Goal: Ask a question: Seek information or help from site administrators or community

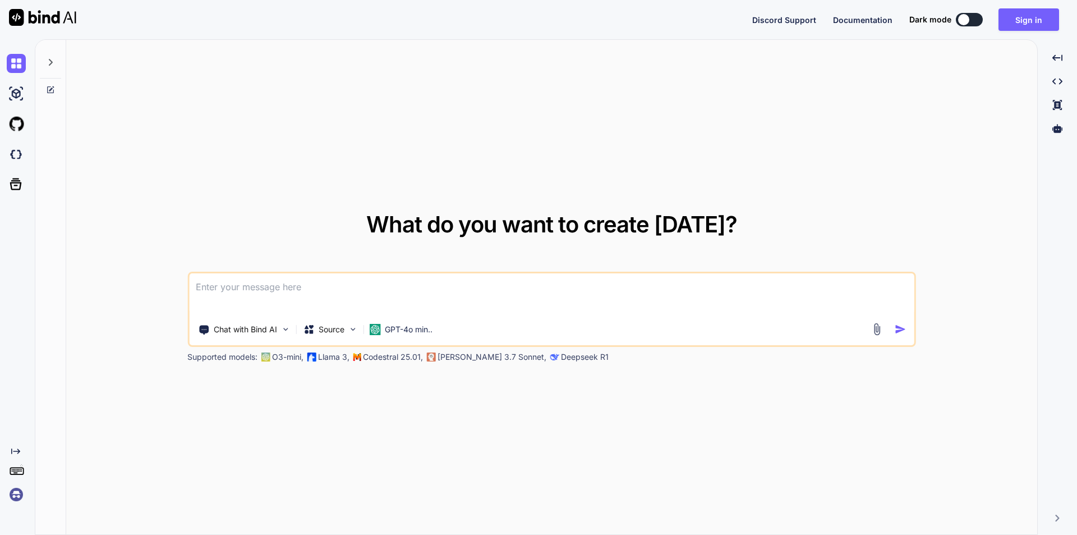
click at [222, 291] on textarea at bounding box center [552, 294] width 726 height 42
click at [471, 296] on textarea at bounding box center [552, 294] width 726 height 42
click at [1033, 16] on button "Sign in" at bounding box center [1029, 19] width 61 height 22
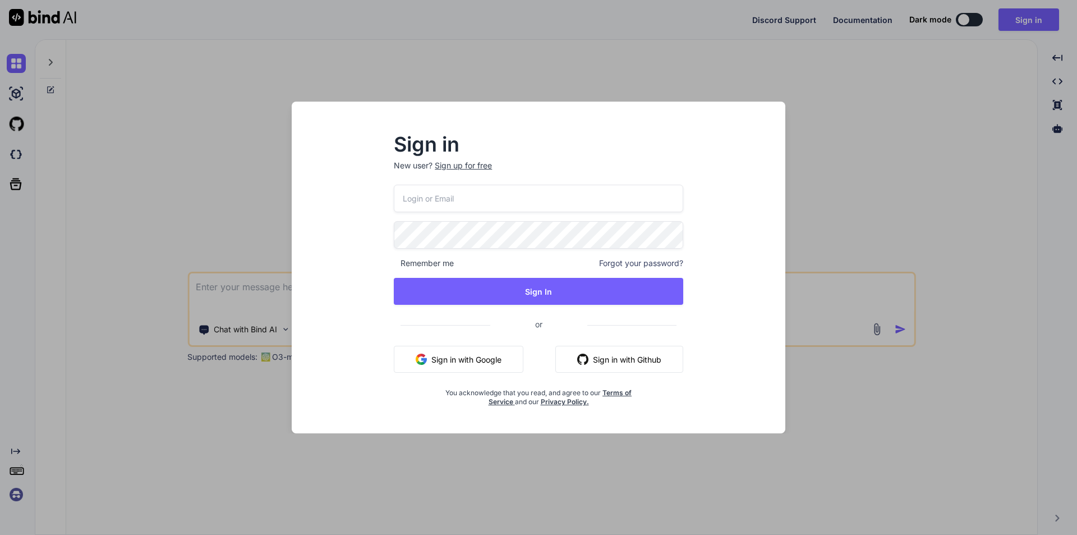
click at [469, 199] on input "email" at bounding box center [539, 198] width 290 height 27
type input "[EMAIL_ADDRESS][DOMAIN_NAME]"
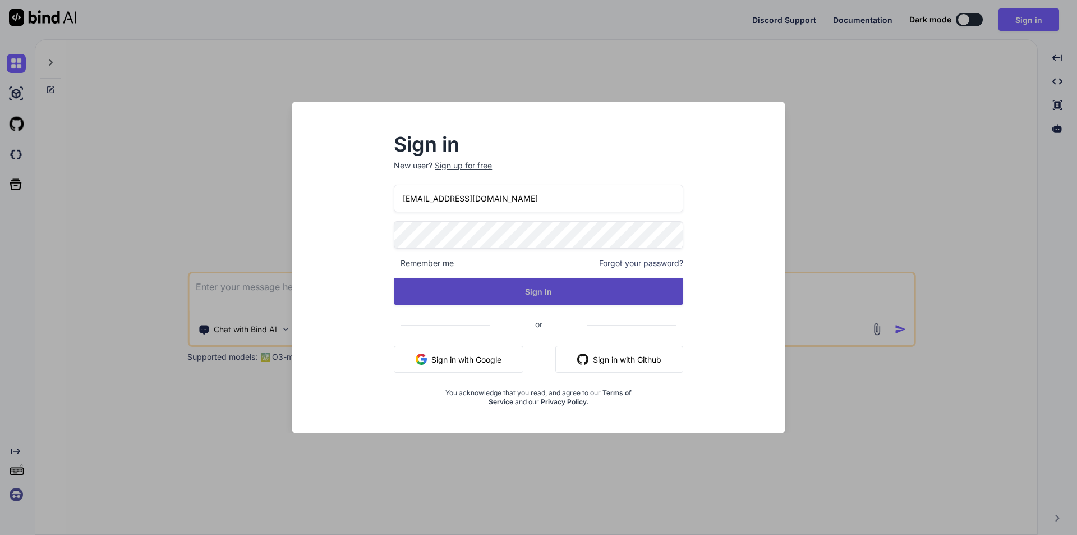
click at [548, 301] on button "Sign In" at bounding box center [539, 291] width 290 height 27
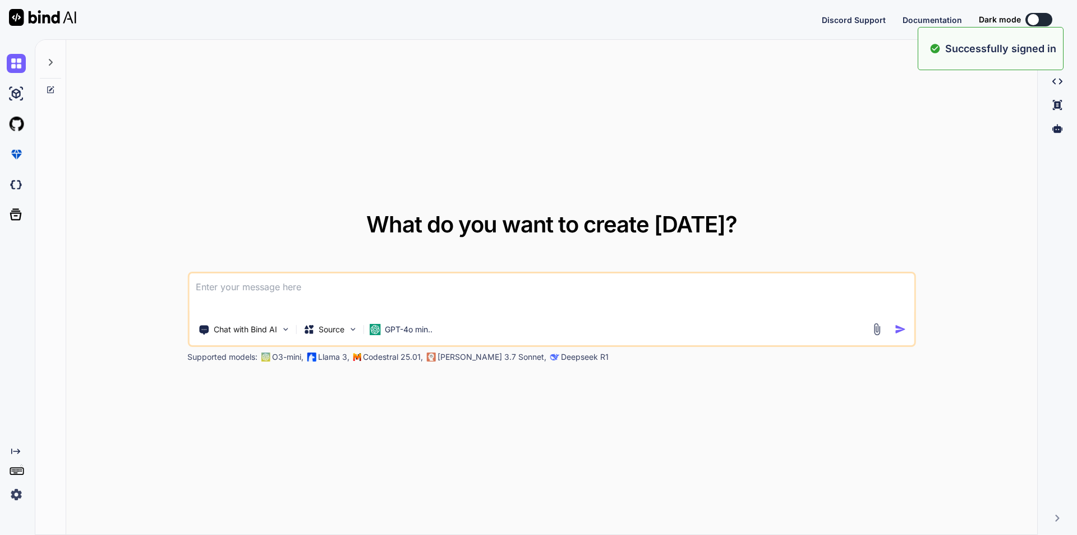
type textarea "x"
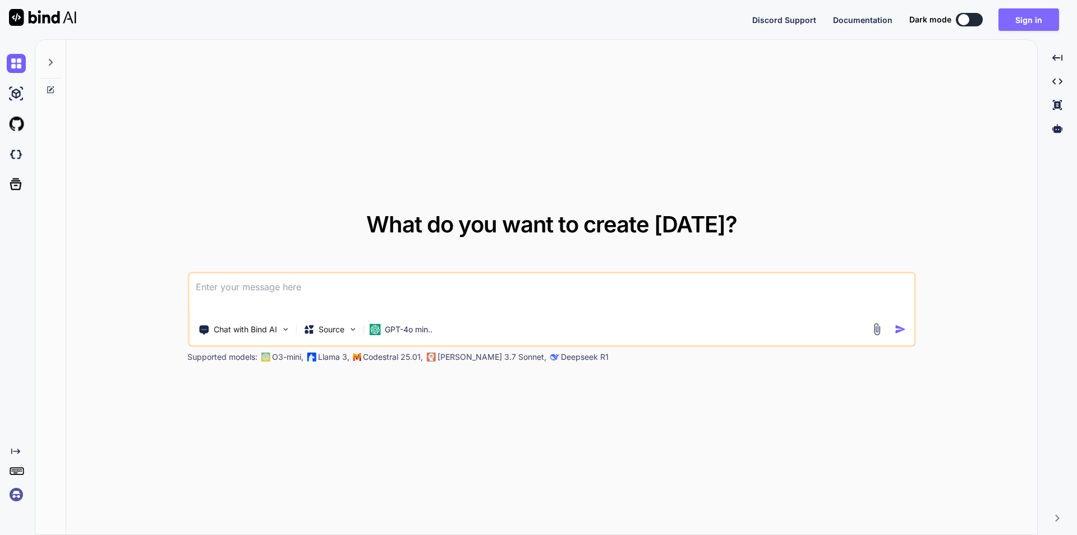
click at [1030, 21] on button "Sign in" at bounding box center [1029, 19] width 61 height 22
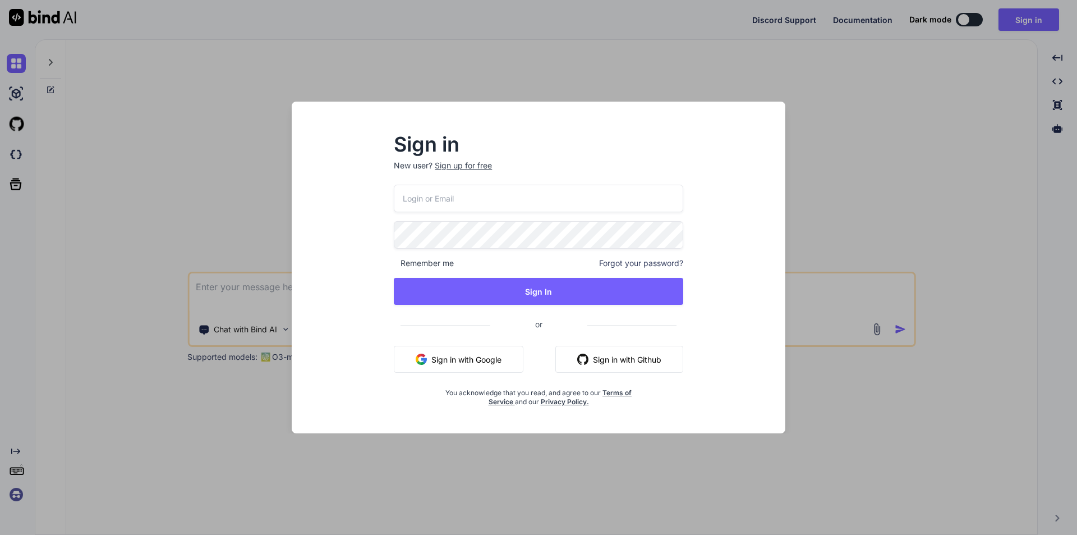
click at [568, 190] on input "email" at bounding box center [539, 198] width 290 height 27
type input "[EMAIL_ADDRESS][DOMAIN_NAME]"
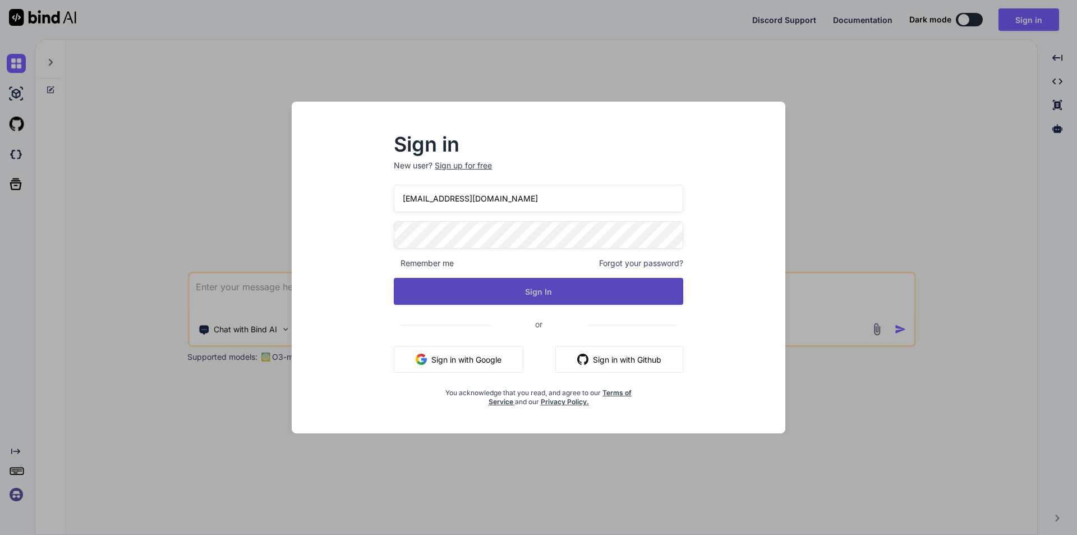
click at [543, 292] on button "Sign In" at bounding box center [539, 291] width 290 height 27
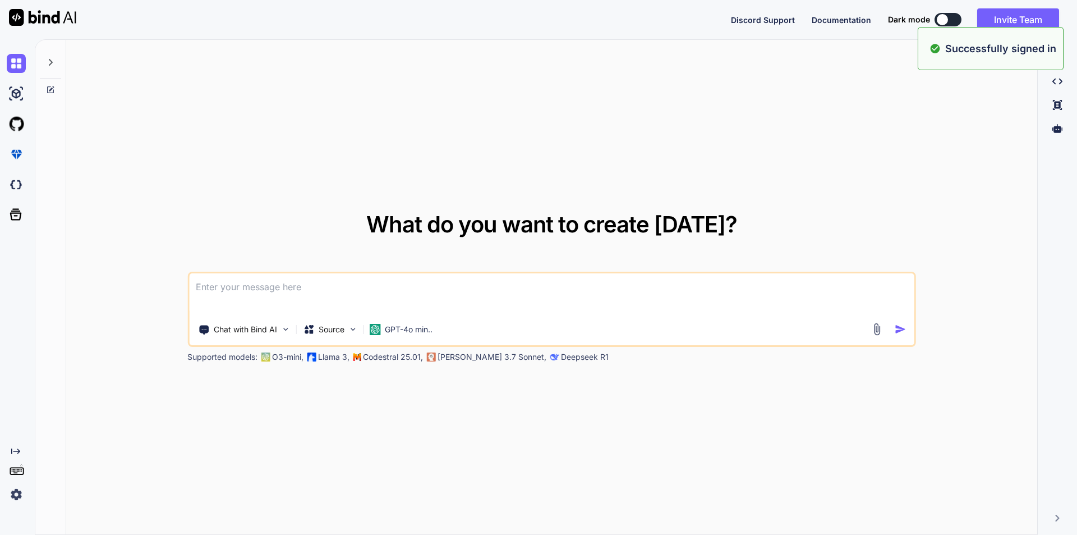
type textarea "x"
click at [256, 287] on textarea at bounding box center [552, 294] width 726 height 42
type textarea "s"
type textarea "x"
type textarea "so"
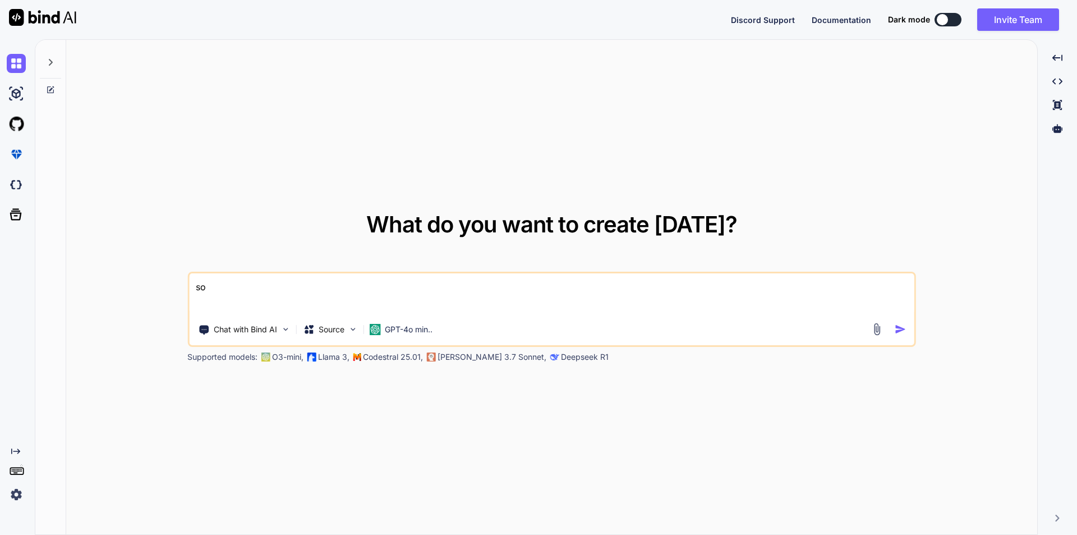
type textarea "x"
type textarea "soo"
type textarea "x"
type textarea "so"
type textarea "x"
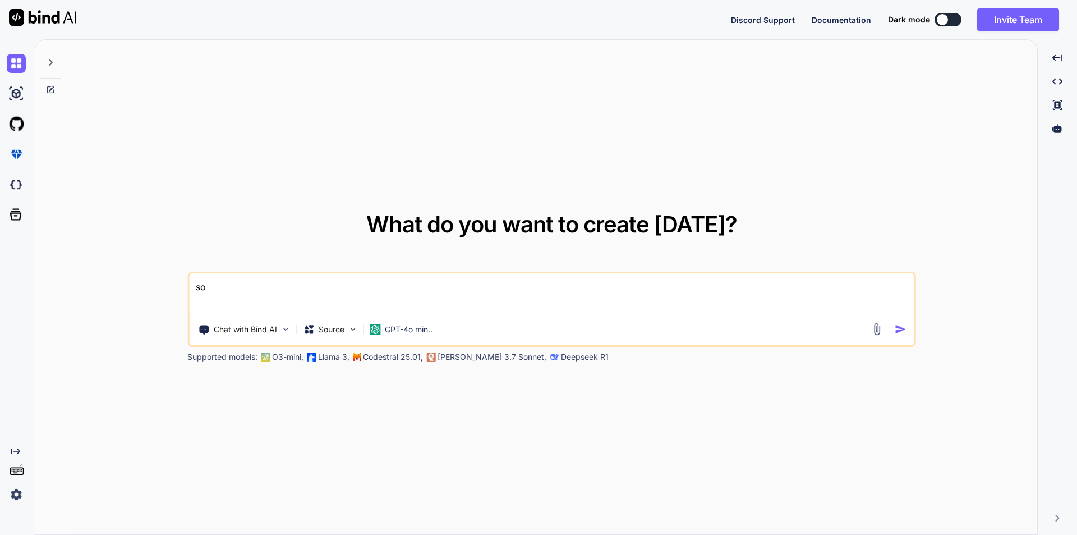
type textarea "s"
type textarea "x"
type textarea "s"
type textarea "x"
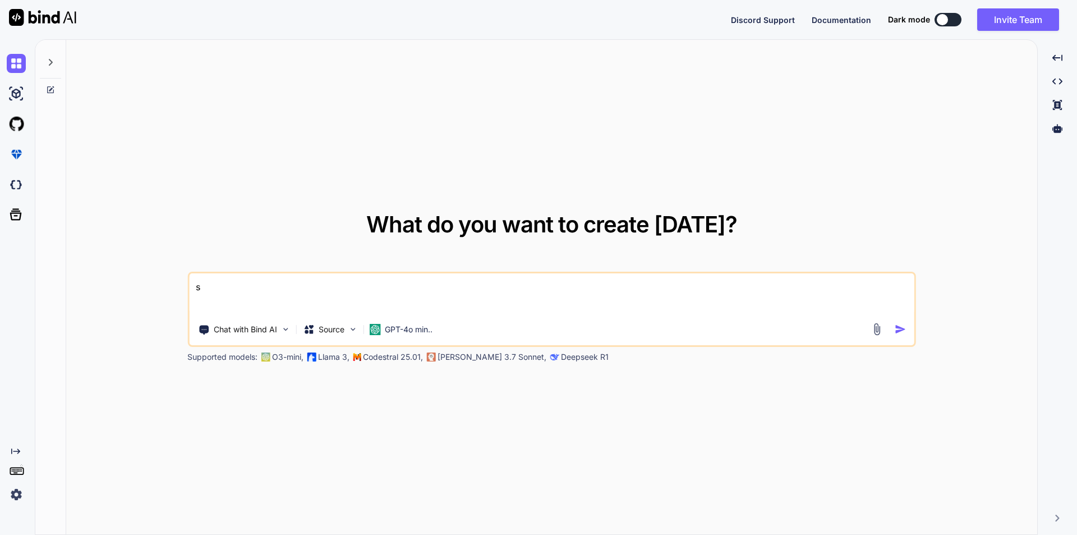
type textarea "x"
type textarea "s"
type textarea "x"
type textarea "st"
type textarea "x"
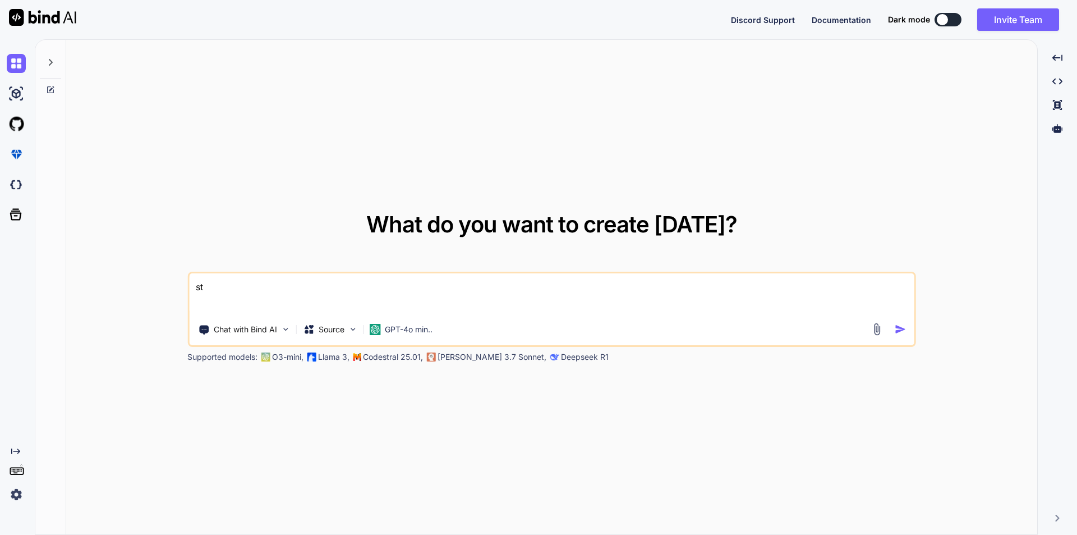
type textarea "sto"
type textarea "x"
type textarea "stor"
type textarea "x"
type textarea "stora"
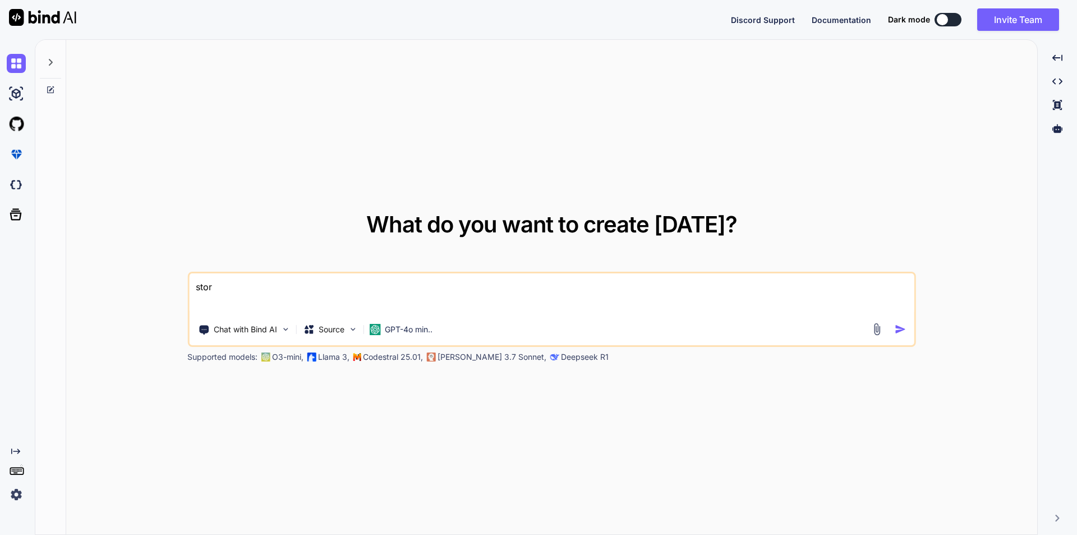
type textarea "x"
type textarea "storag"
type textarea "x"
type textarea "storage"
type textarea "x"
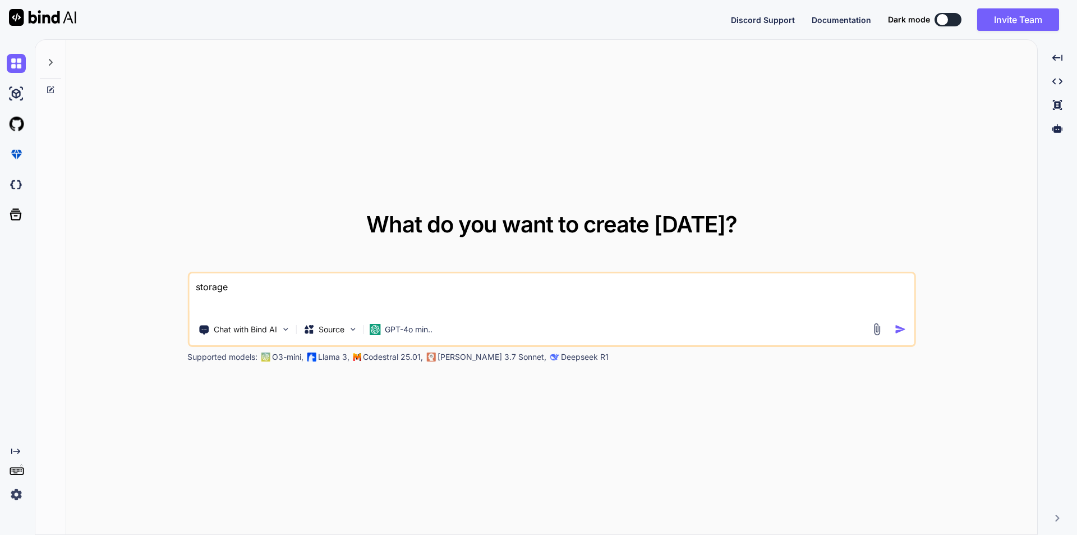
type textarea "storage"
type textarea "x"
type textarea "storage p"
type textarea "x"
type textarea "storage pa"
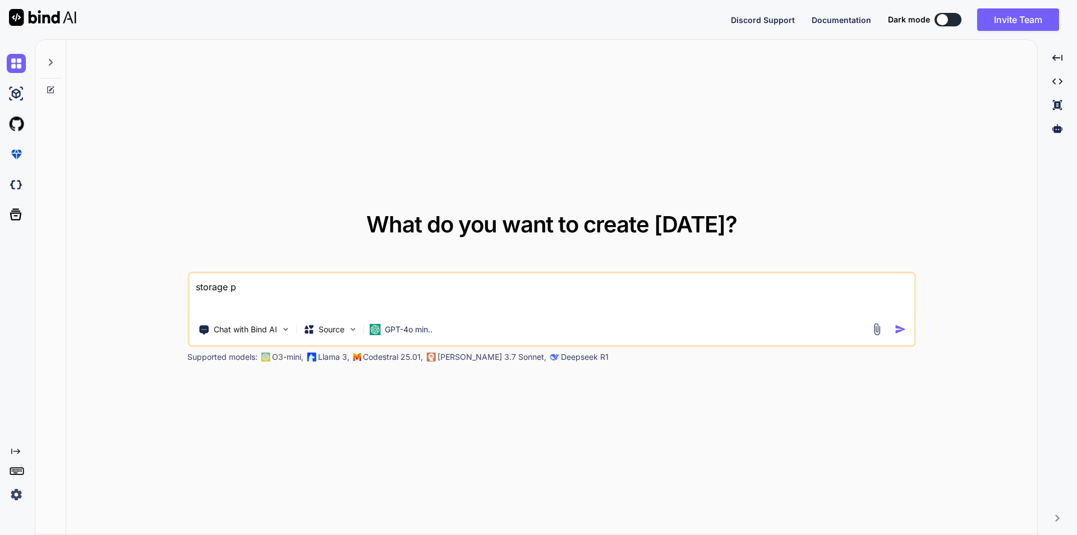
type textarea "x"
type textarea "storage pat"
type textarea "x"
type textarea "storage path"
type textarea "x"
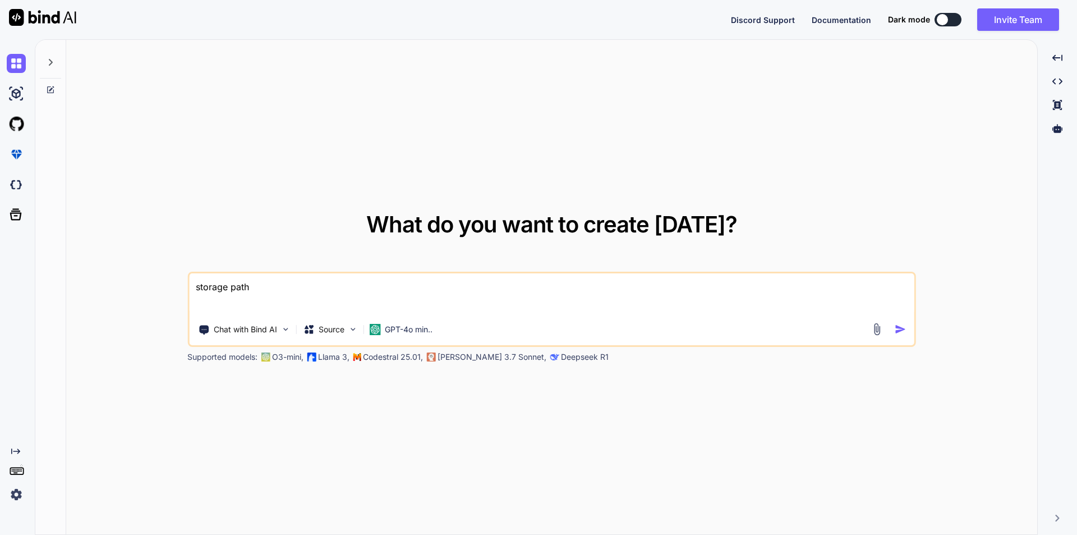
type textarea "storage path"
type textarea "x"
type textarea "storage path f"
type textarea "x"
type textarea "storage path fo"
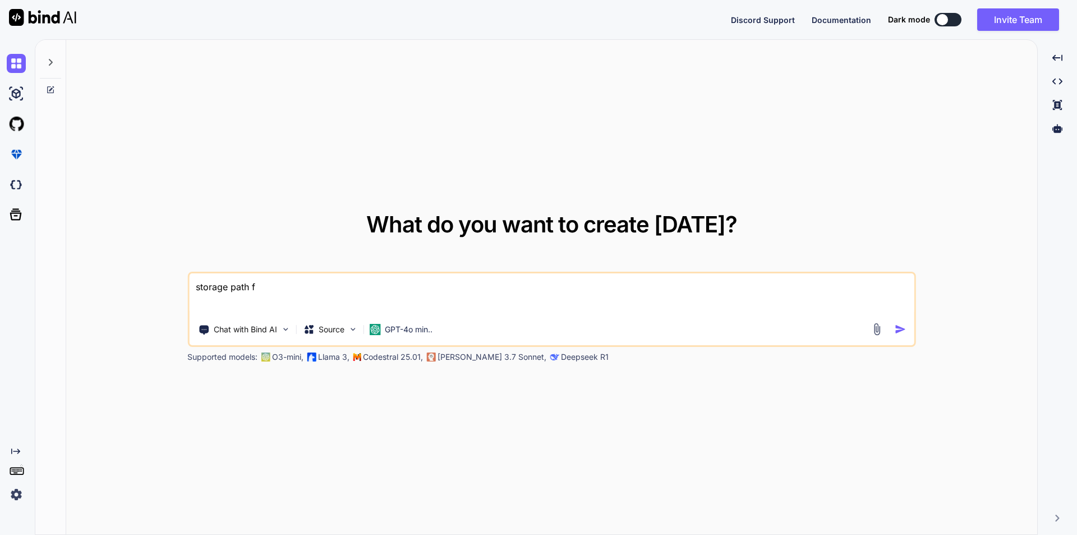
type textarea "x"
type textarea "storage path for"
type textarea "x"
type textarea "storage path for"
type textarea "x"
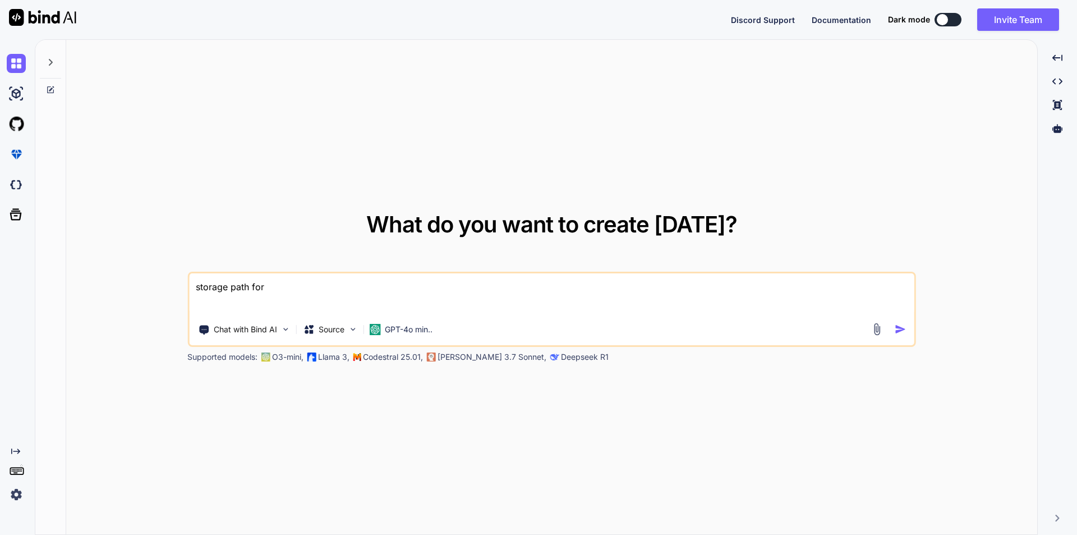
type textarea "storage path for"
type textarea "x"
type textarea "storage path for"
type textarea "x"
type textarea "storage path for g"
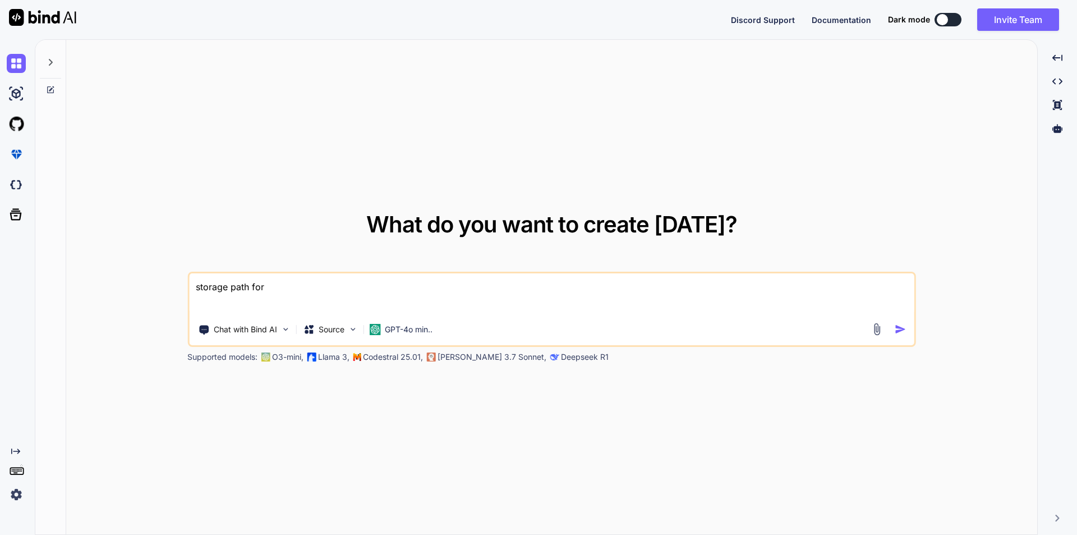
type textarea "x"
type textarea "storage path for ge"
type textarea "x"
type textarea "storage path for get"
type textarea "x"
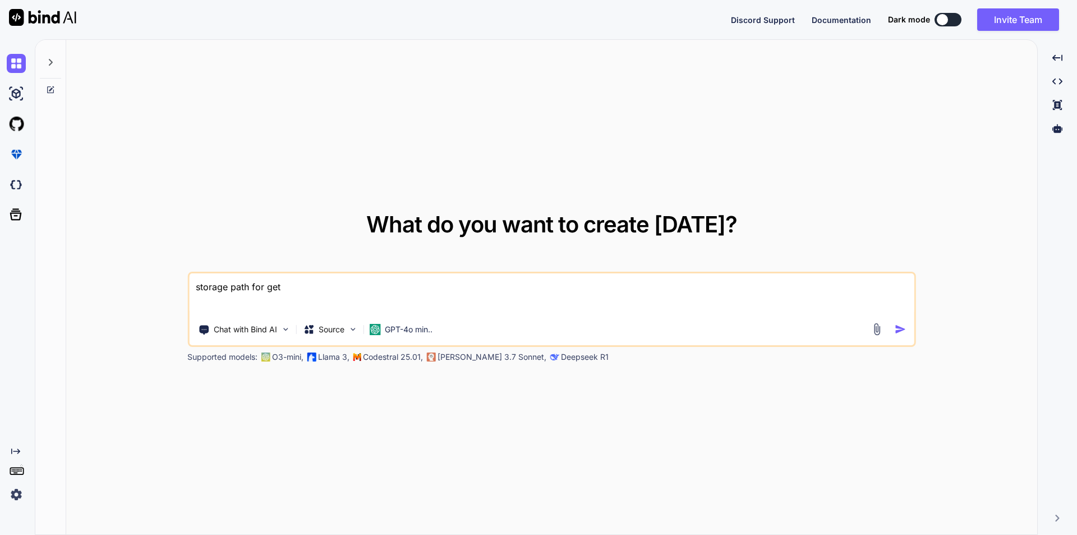
type textarea "storage path for get"
type textarea "x"
type textarea "storage path for get t"
type textarea "x"
type textarea "storage path for get th"
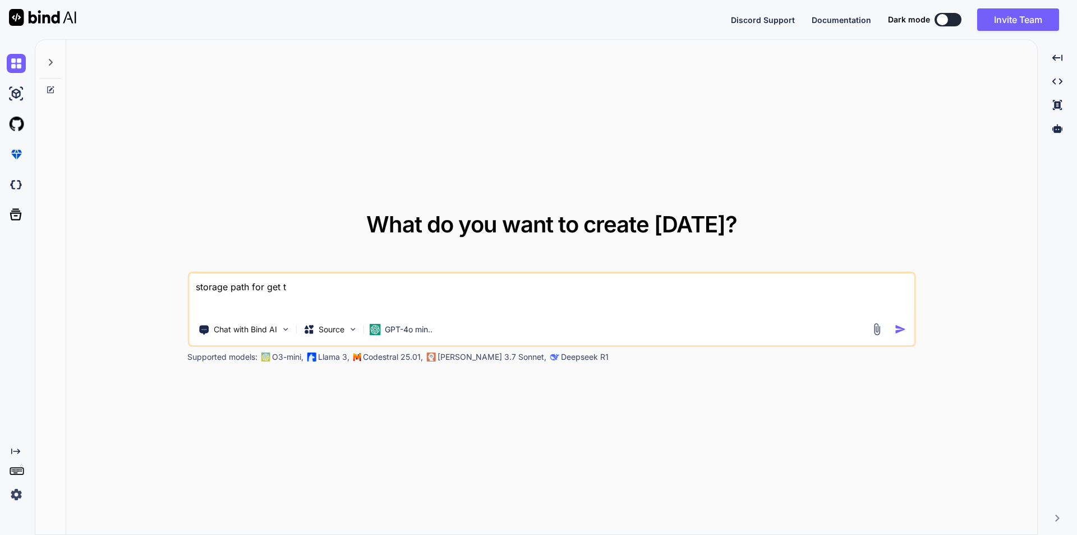
type textarea "x"
type textarea "storage path for get the"
type textarea "x"
type textarea "storage path for get the"
type textarea "x"
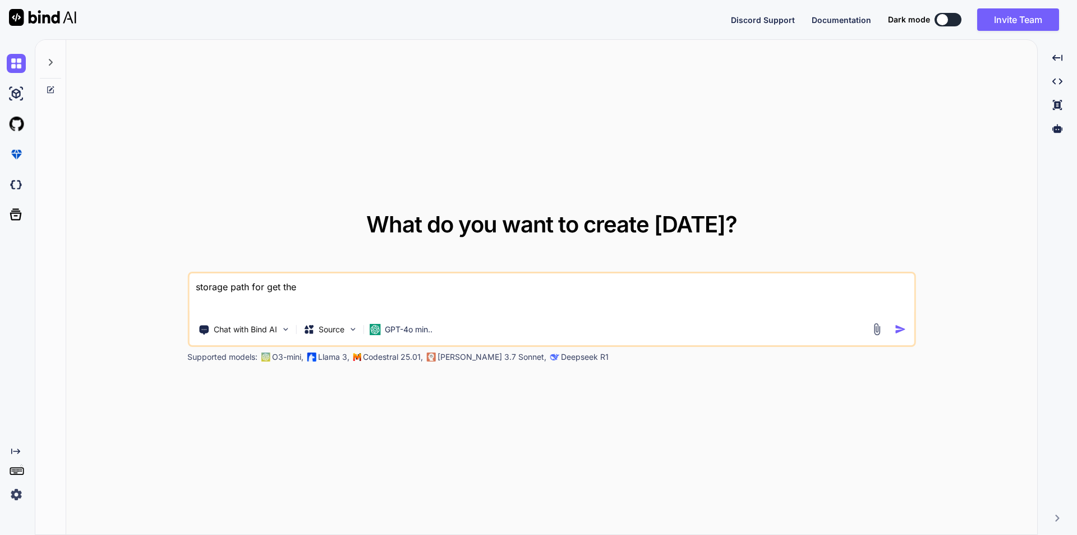
type textarea "storage path for get the t"
type textarea "x"
type textarea "storage path for get the th"
type textarea "x"
type textarea "storage path for get the the"
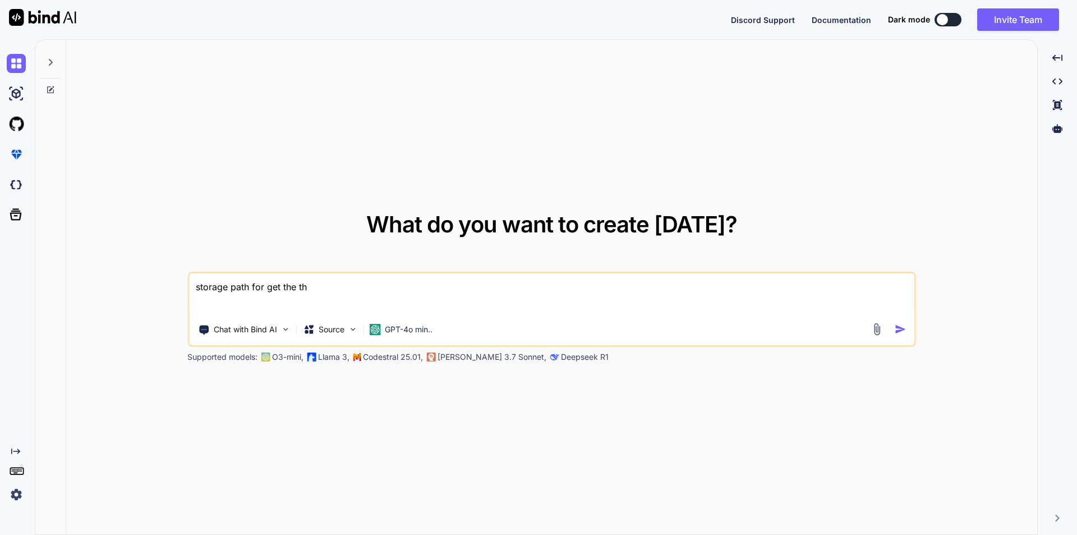
type textarea "x"
type textarea "storage path for get the the"
type textarea "x"
type textarea "storage path for get the the p"
type textarea "x"
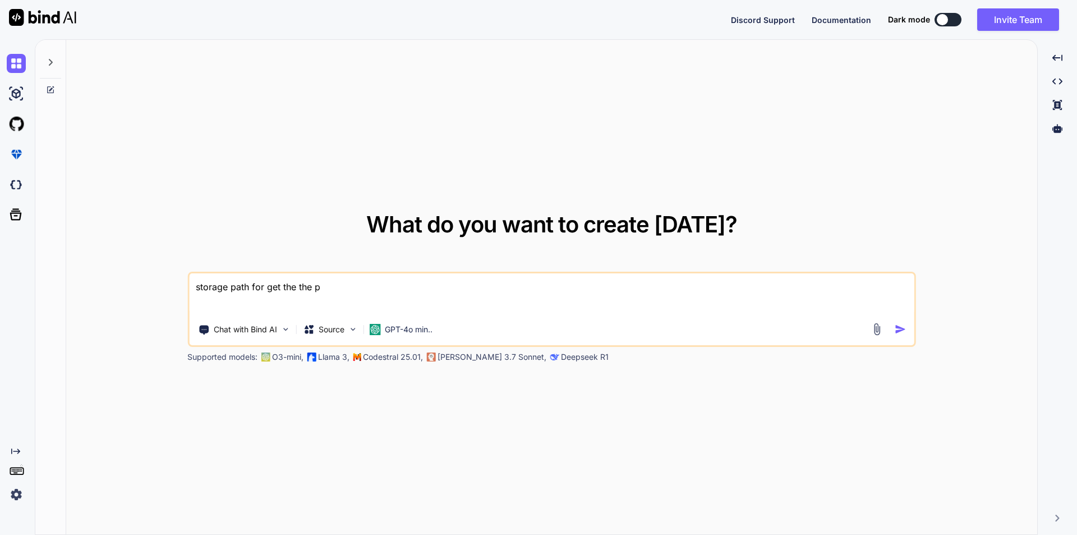
type textarea "storage path for get the the pd"
type textarea "x"
type textarea "storage path for get the the pdf"
type textarea "x"
type textarea "storage path for get the the pdf"
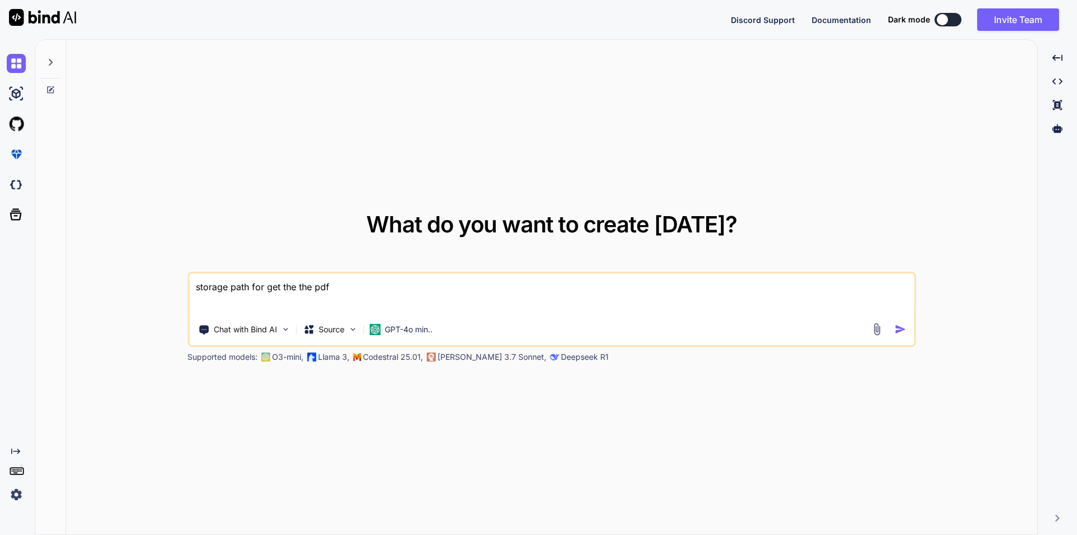
type textarea "x"
type textarea "storage path for get the the pdf a"
type textarea "x"
type textarea "storage path for get the the pdf an"
type textarea "x"
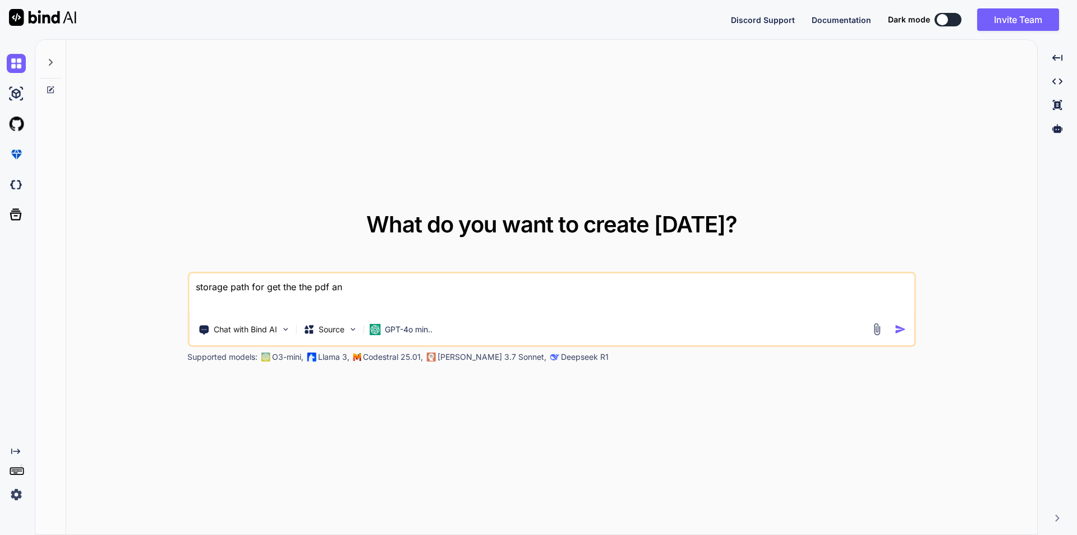
type textarea "storage path for get the the pdf a"
type textarea "x"
type textarea "storage path for get the the pdf"
type textarea "x"
type textarea "storage path for get the the pdf"
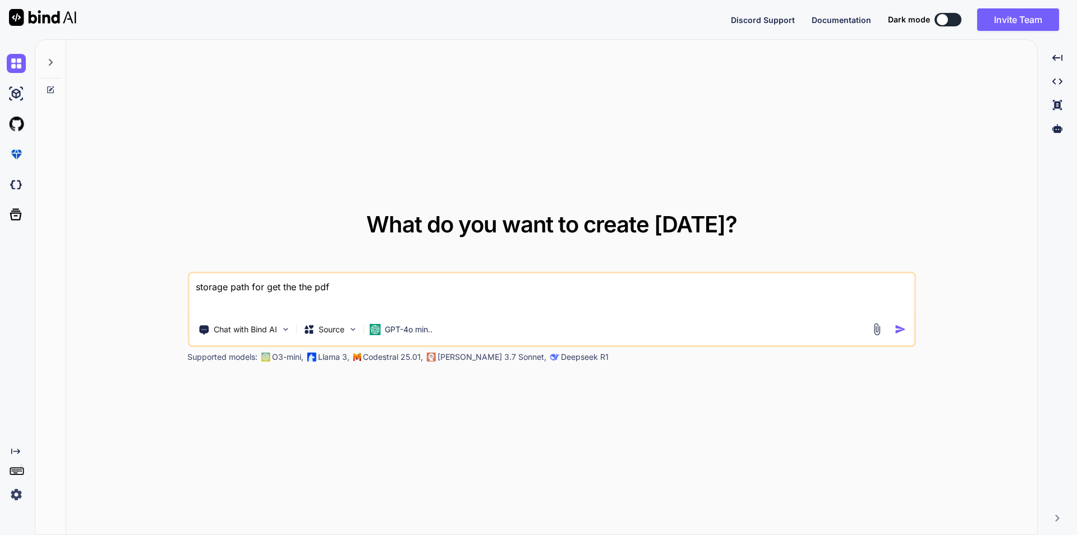
type textarea "x"
type textarea "storage path for get the the pd"
type textarea "x"
type textarea "storage path for get the the p"
type textarea "x"
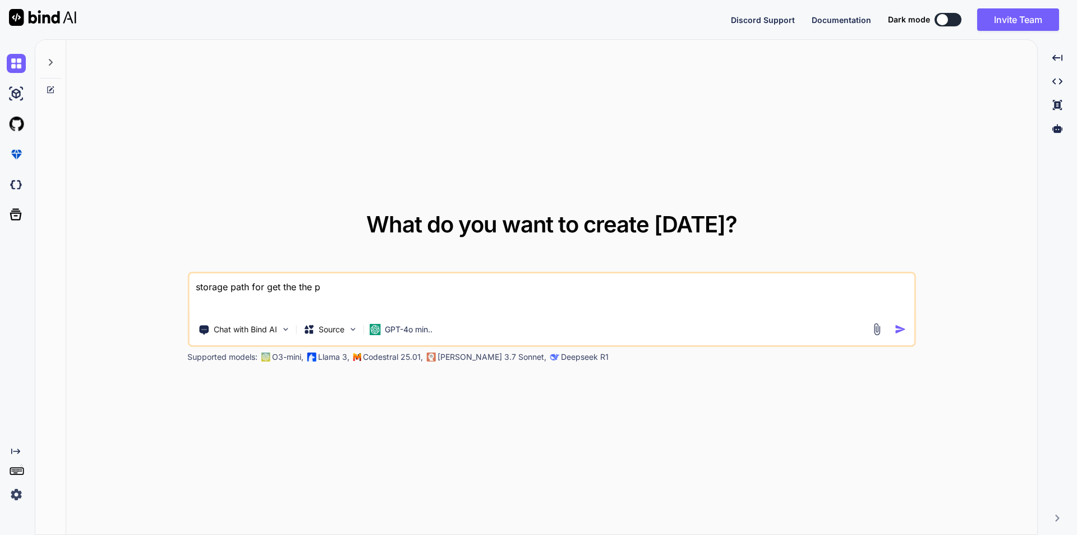
type textarea "storage path for get the the"
type textarea "x"
type textarea "storage path for get the the"
type textarea "x"
type textarea "storage path for get the the"
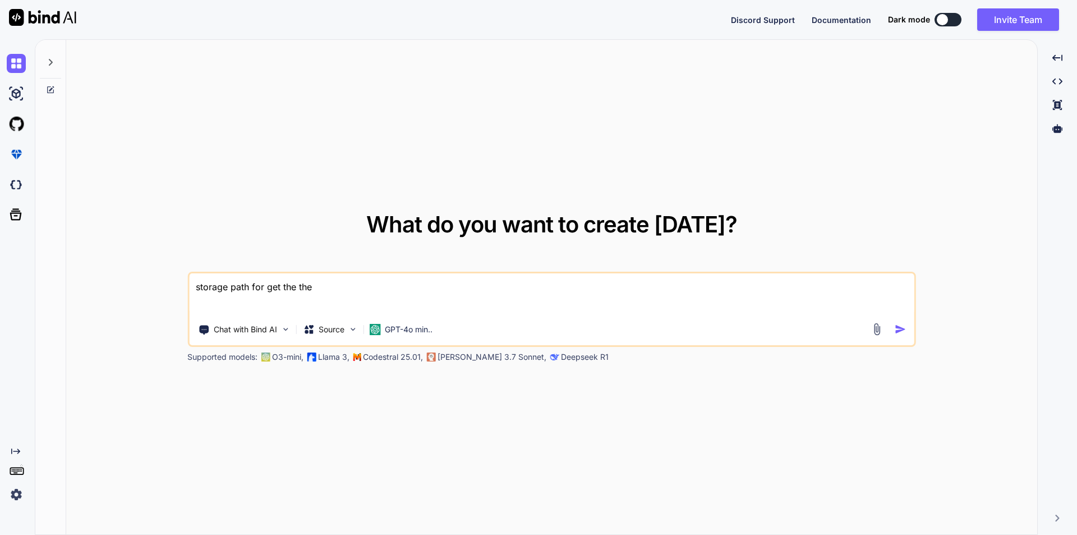
type textarea "x"
type textarea "storage path for get the the"
type textarea "x"
type textarea "storage path for get the th"
type textarea "x"
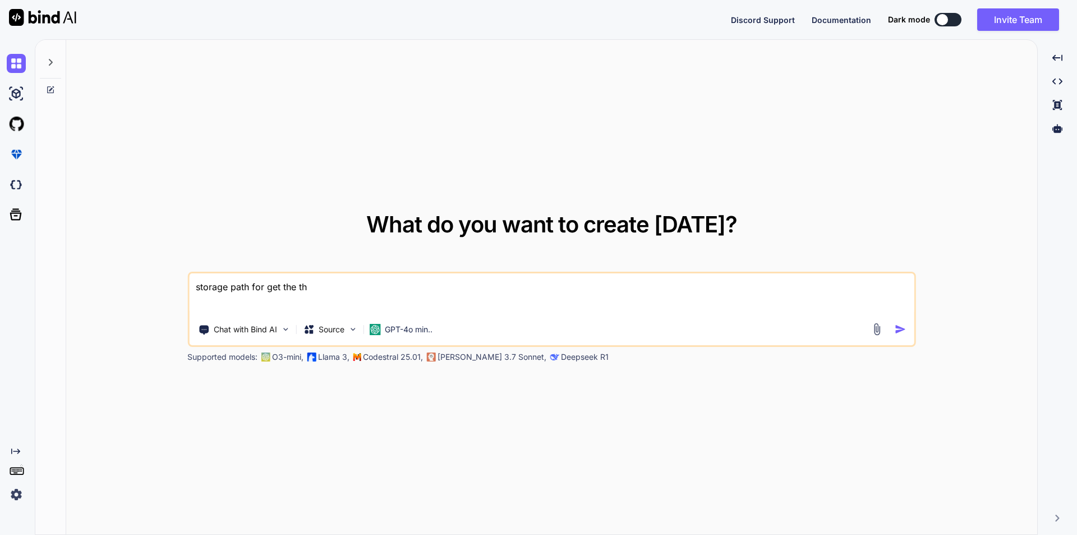
type textarea "storage path for get the t"
type textarea "x"
type textarea "storage path for get the"
type textarea "x"
type textarea "storage path for get the m"
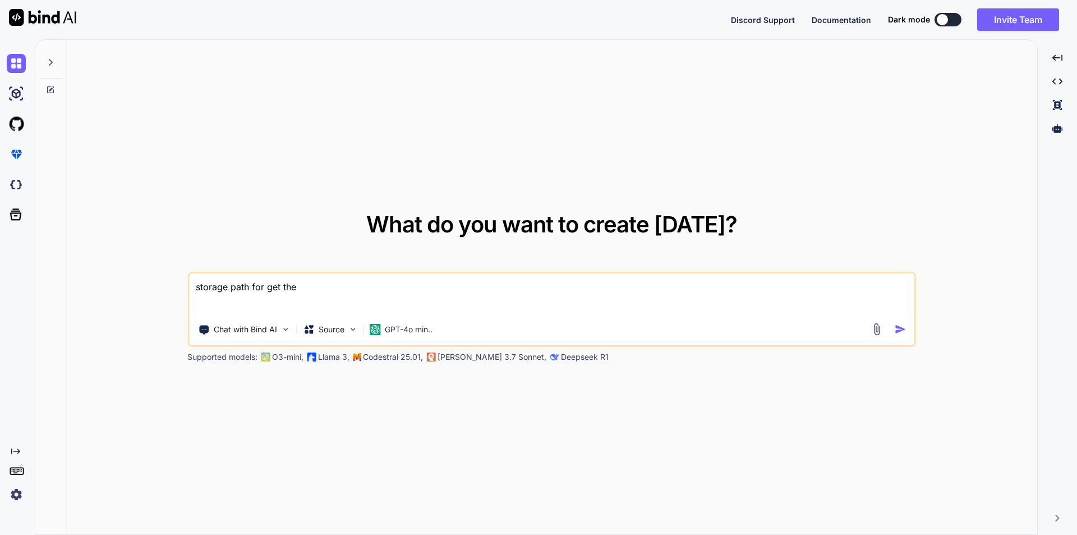
type textarea "x"
type textarea "storage path for get the mu"
type textarea "x"
type textarea "storage path for get the m"
type textarea "x"
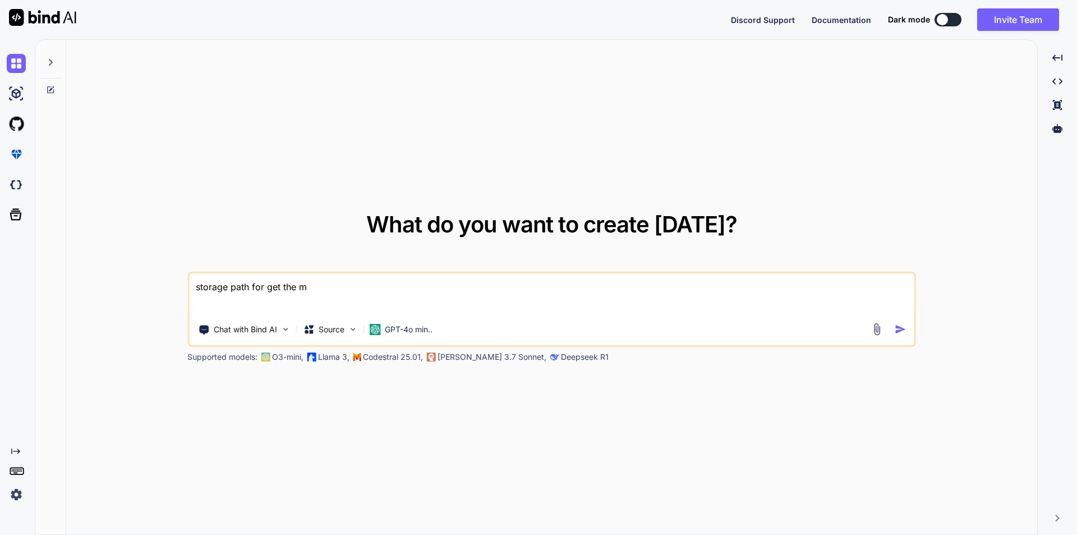
type textarea "storage path for get the"
type textarea "x"
type textarea "storage path for get the m"
type textarea "x"
type textarea "storage path for get the mu"
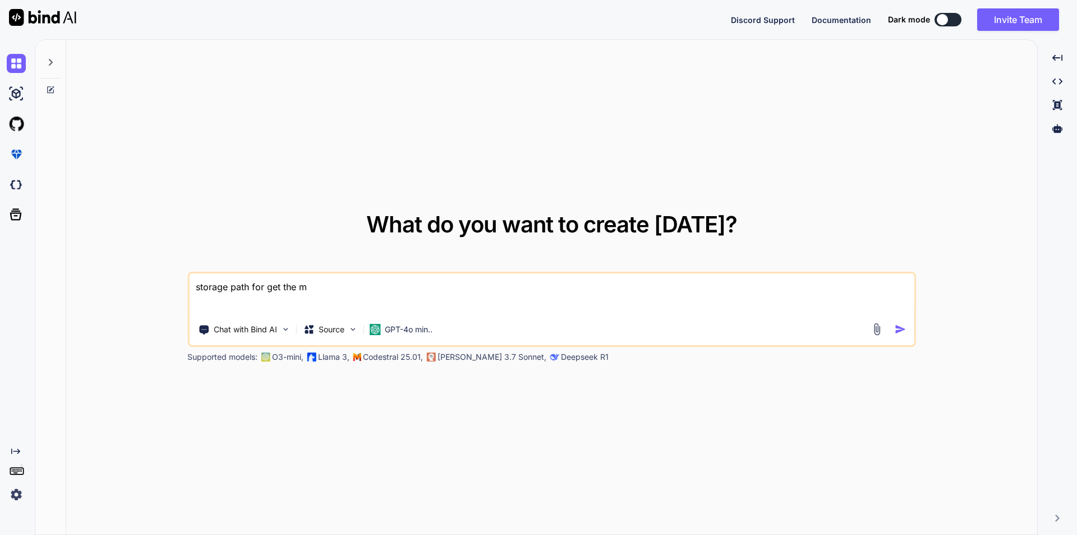
type textarea "x"
type textarea "storage path for get the mul"
type textarea "x"
type textarea "storage path for get the mult"
type textarea "x"
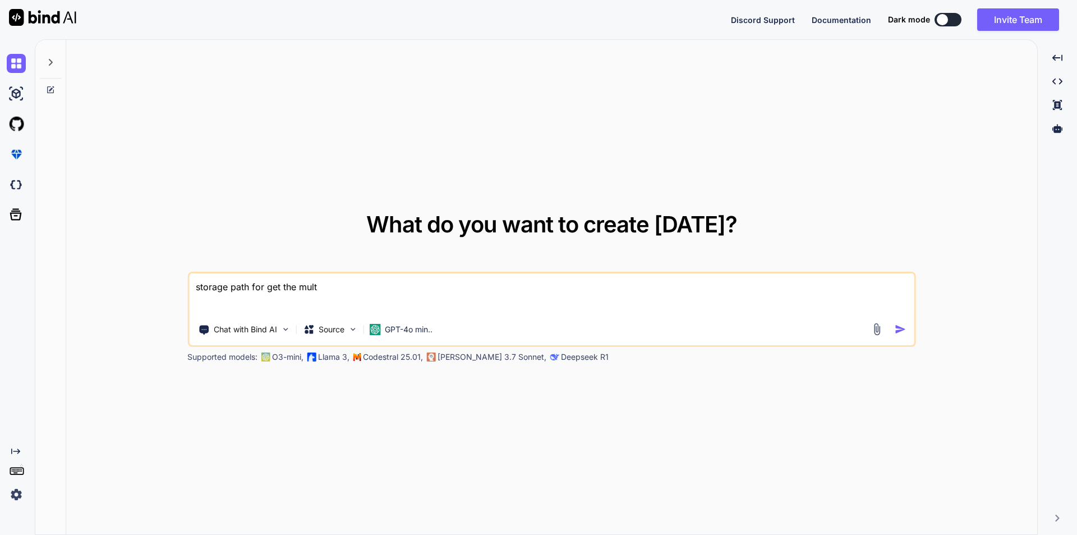
type textarea "storage path for get the multi"
type textarea "x"
type textarea "storage path for get the multip"
type textarea "x"
type textarea "storage path for get the multipl"
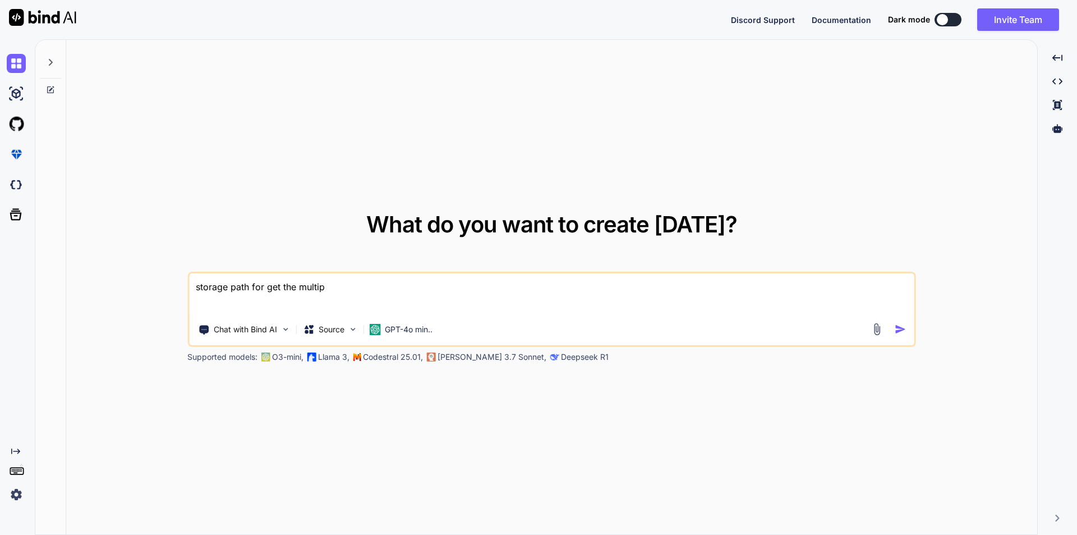
type textarea "x"
type textarea "storage path for get the multiple"
type textarea "x"
type textarea "storage path for get the multipl"
type textarea "x"
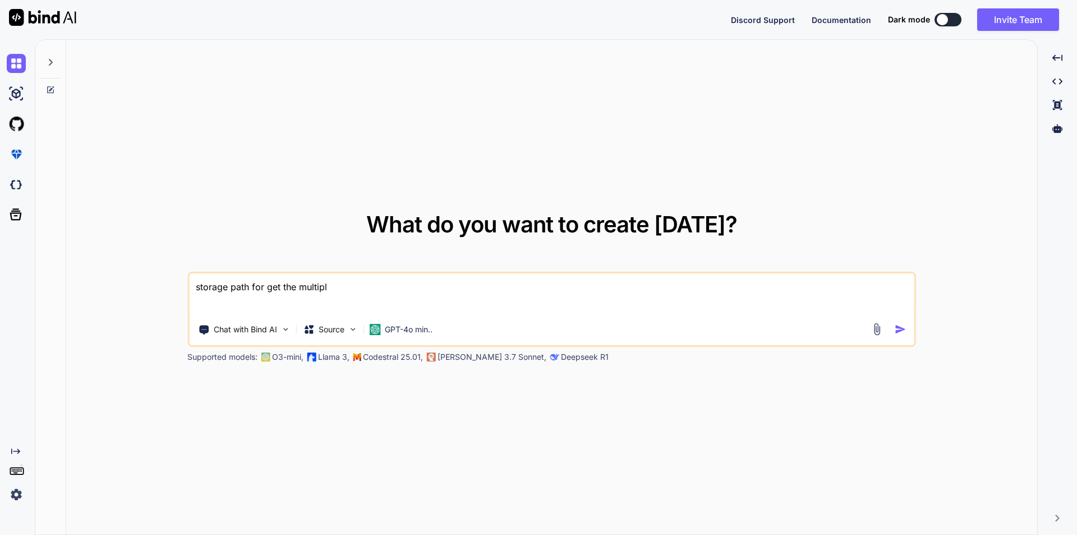
type textarea "storage path for get the multip"
type textarea "x"
type textarea "storage path for get the multi"
type textarea "x"
type textarea "storage path for get the mult"
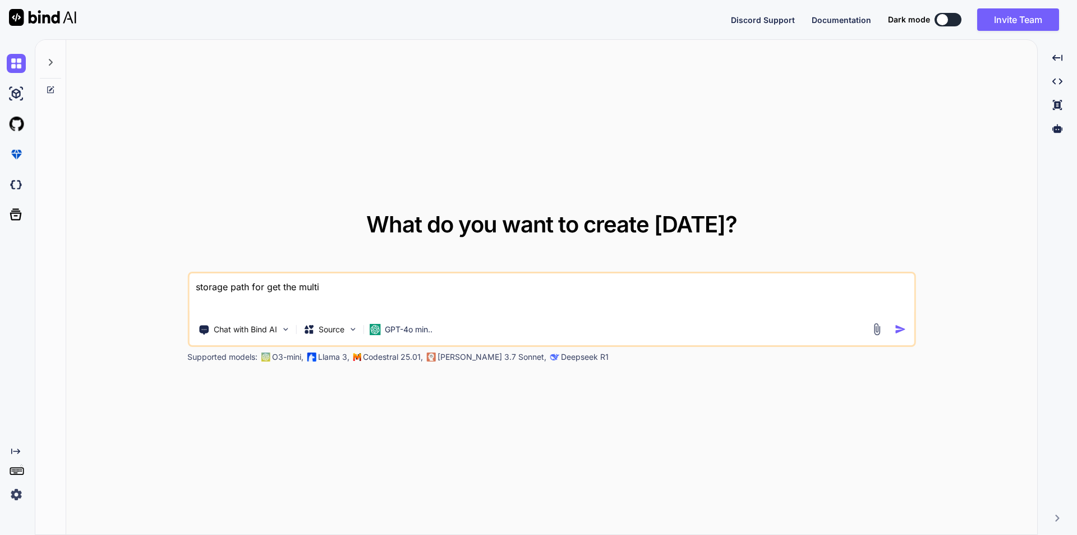
type textarea "x"
type textarea "storage path for get the mul"
type textarea "x"
type textarea "storage path for get the mu"
type textarea "x"
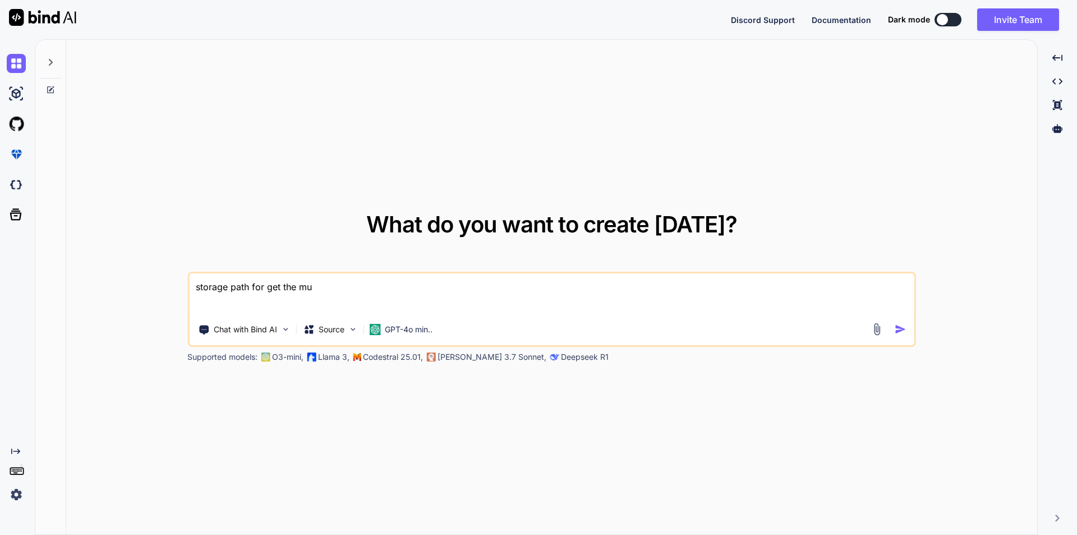
type textarea "storage path for get the m"
type textarea "x"
type textarea "storage path for get the"
type textarea "x"
type textarea "storage path for get the"
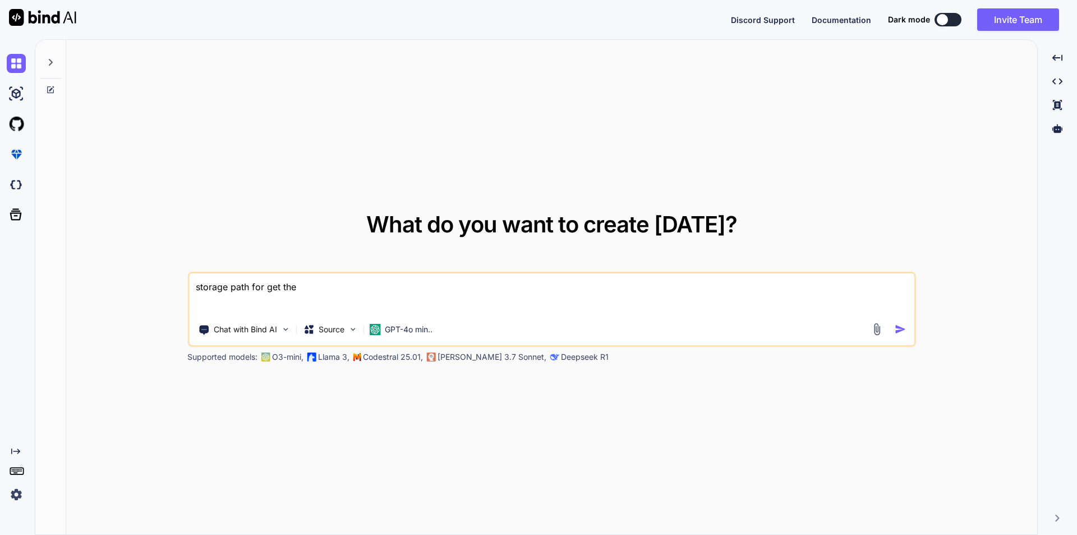
type textarea "x"
type textarea "storage path for get the"
type textarea "x"
type textarea "storage path for get the p"
type textarea "x"
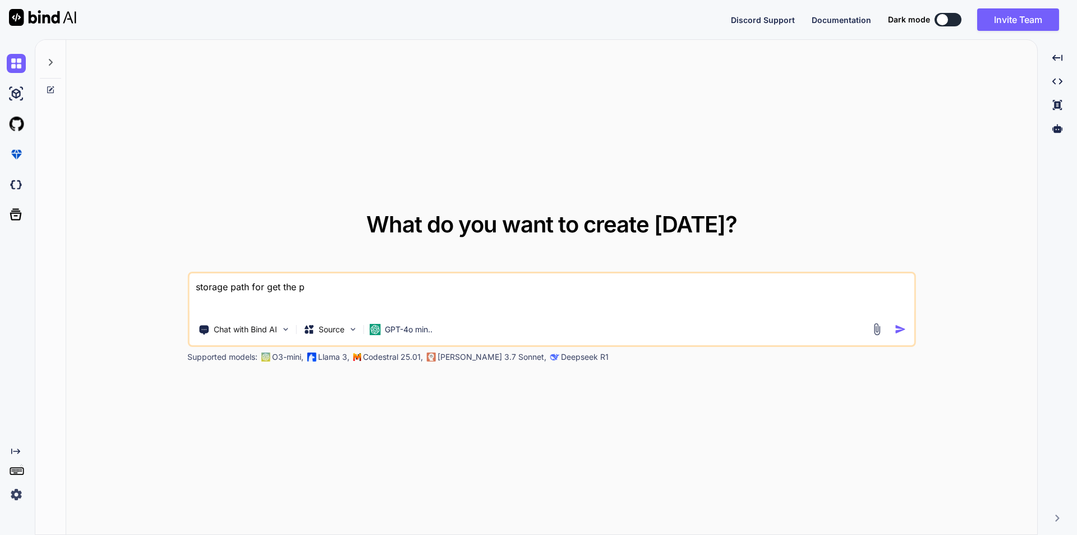
type textarea "storage path for get the pa"
type textarea "x"
type textarea "storage path for get the pat"
type textarea "x"
type textarea "storage path for get the path"
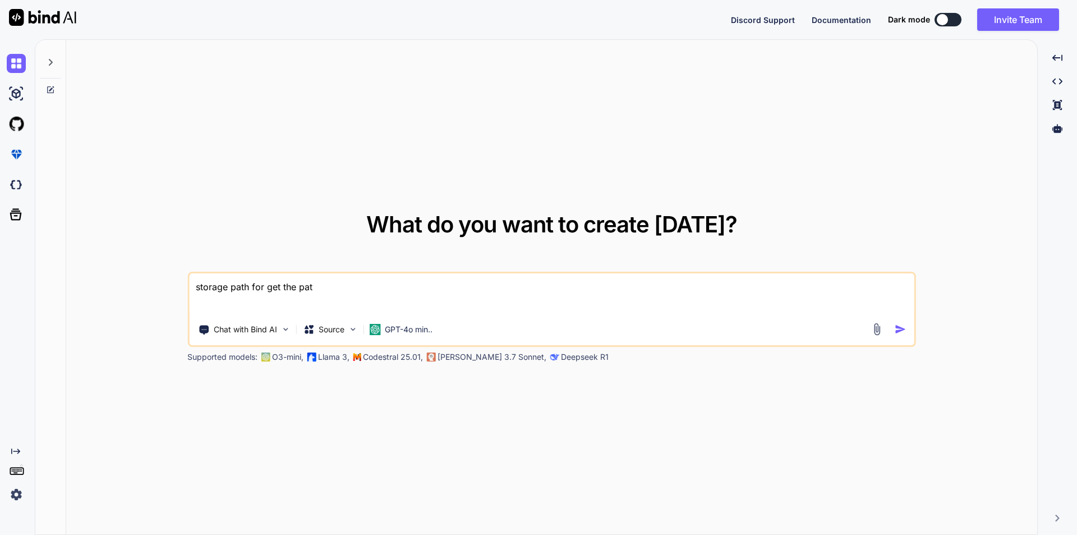
type textarea "x"
type textarea "storage path for get the path"
type textarea "x"
type textarea "storage path for get the path o"
type textarea "x"
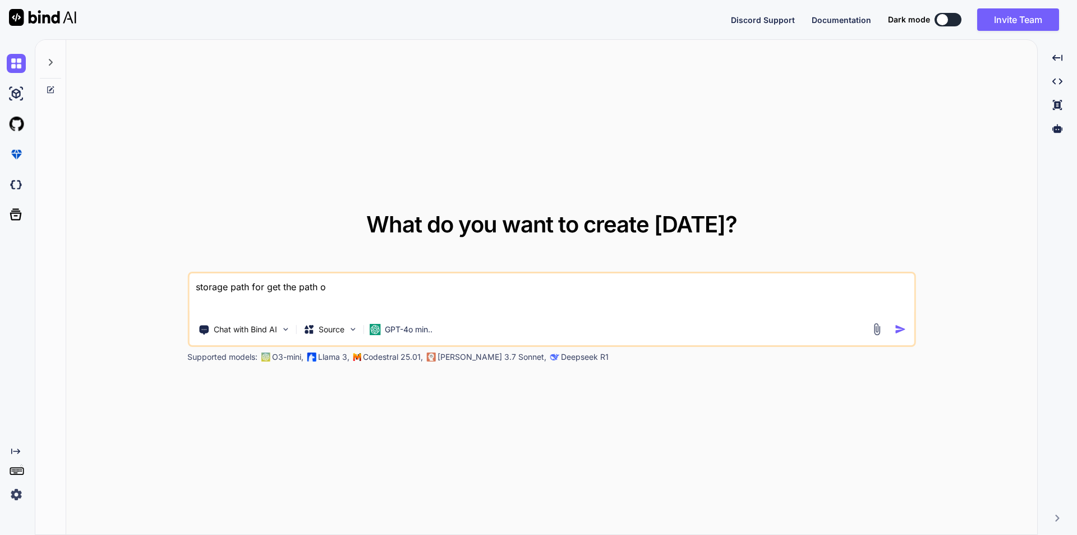
type textarea "storage path for get the path of"
type textarea "x"
type textarea "storage path for get the path of"
type textarea "x"
type textarea "storage path for get the path of s"
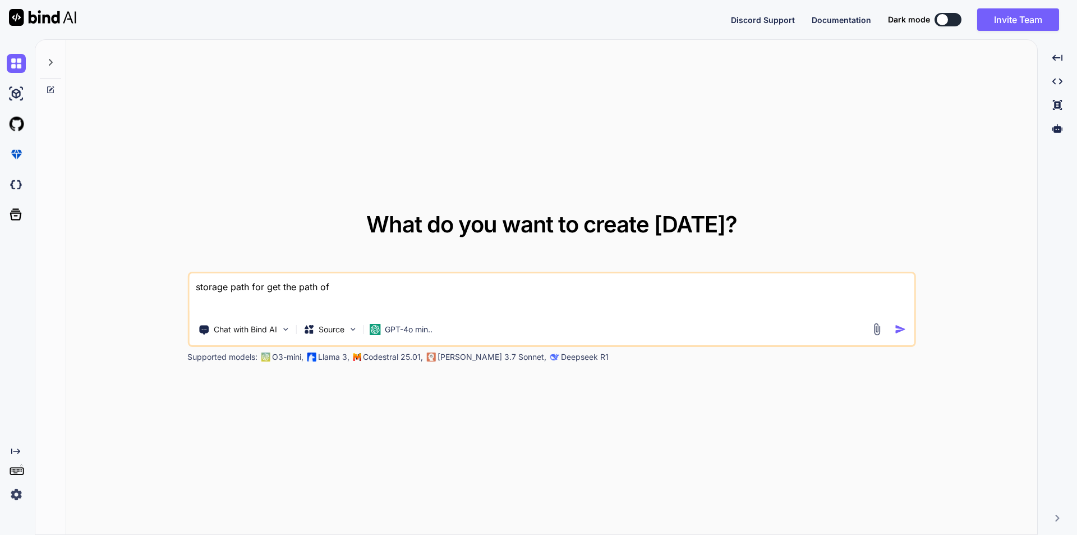
type textarea "x"
type textarea "storage path for get the path of st"
type textarea "x"
type textarea "storage path for get the path of sto"
type textarea "x"
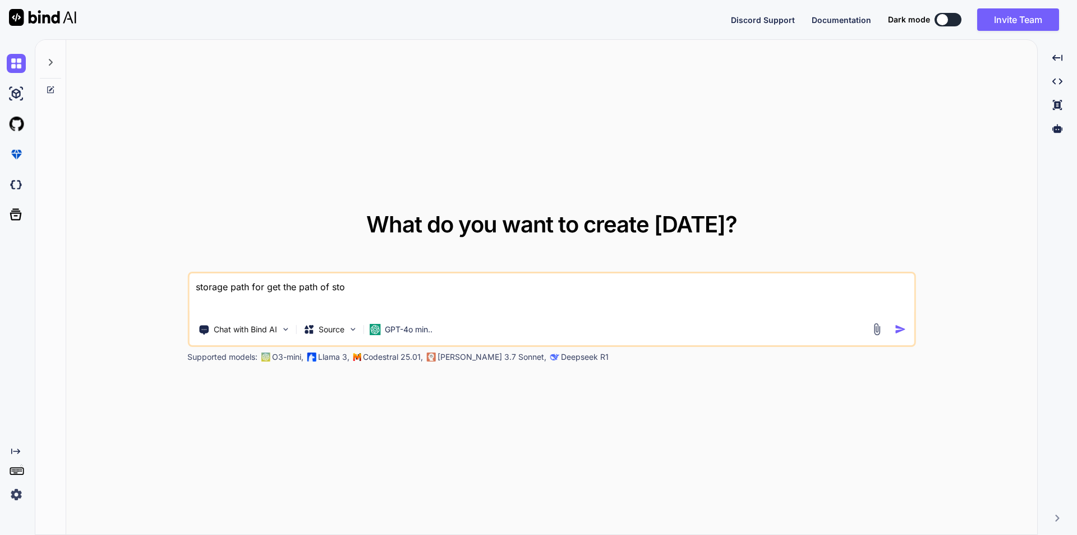
type textarea "storage path for get the path of stor"
type textarea "x"
type textarea "storage path for get the path of store"
type textarea "x"
type textarea "storage path for get the path of stored"
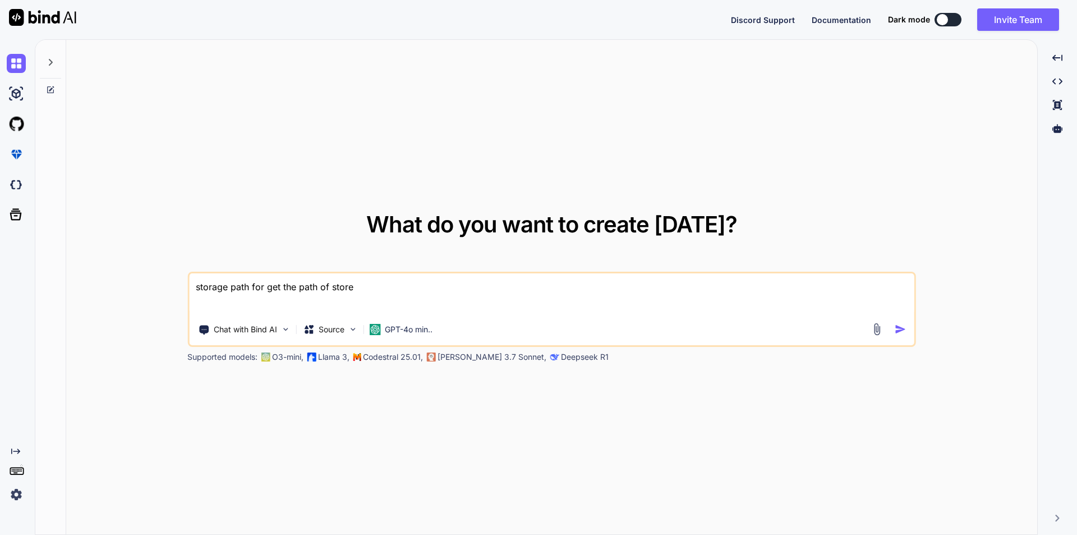
type textarea "x"
type textarea "storage path for get the path of stored"
type textarea "x"
type textarea "storage path for get the path of stored p"
type textarea "x"
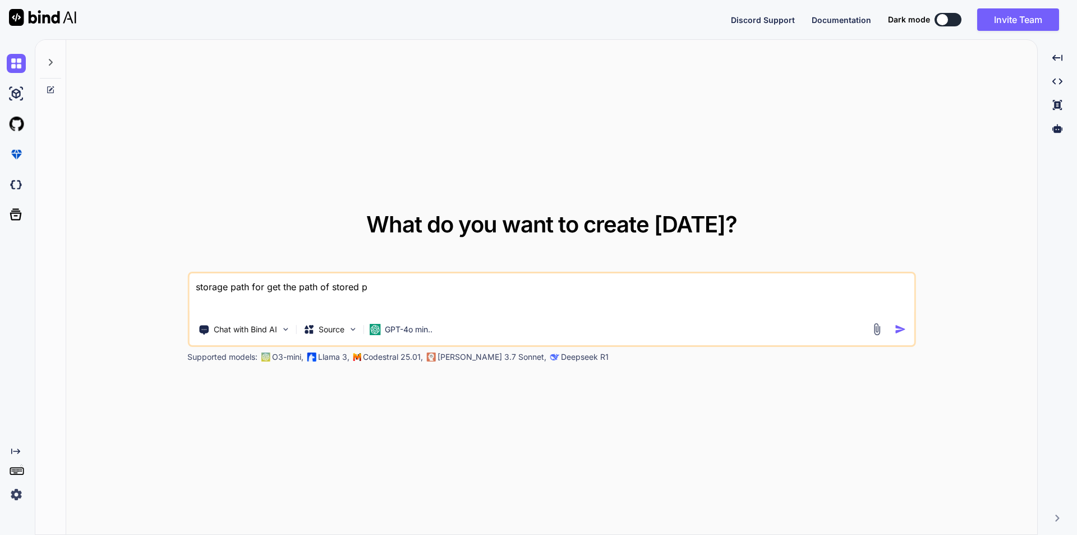
type textarea "storage path for get the path of stored pd"
type textarea "x"
type textarea "storage path for get the path of stored pdf"
type textarea "x"
type textarea "storage path for get the path of stored pdf"
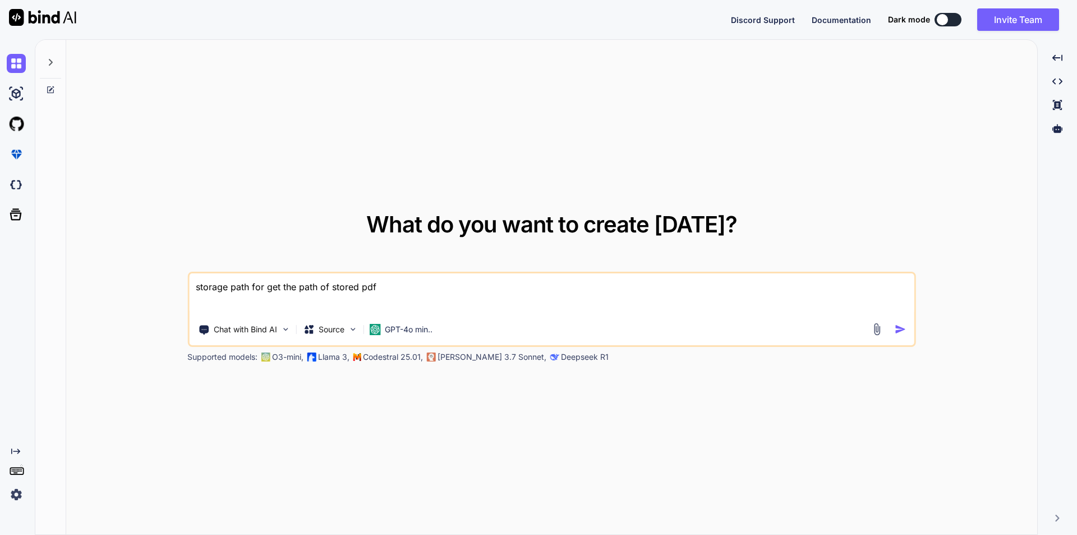
type textarea "x"
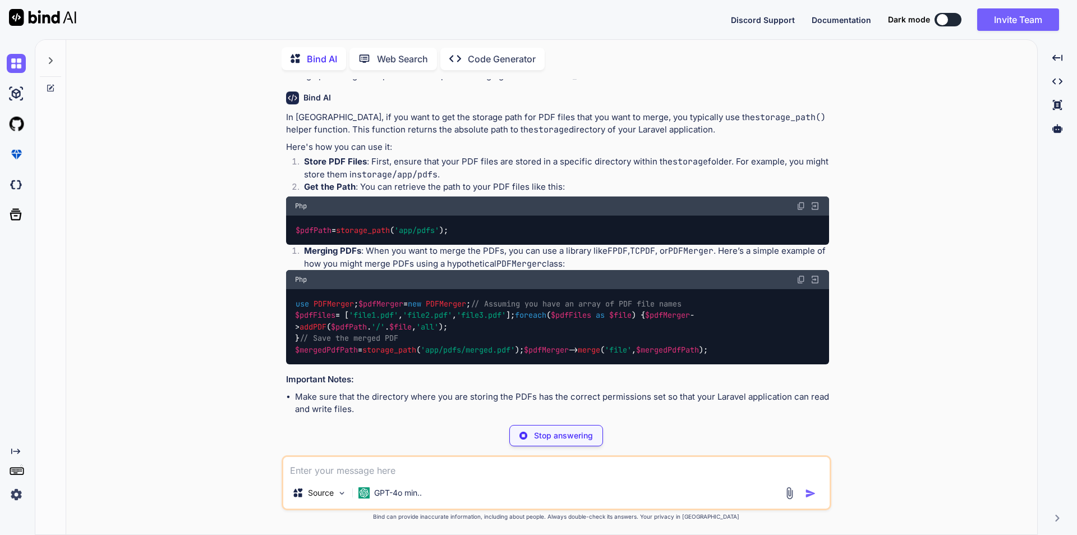
scroll to position [56, 0]
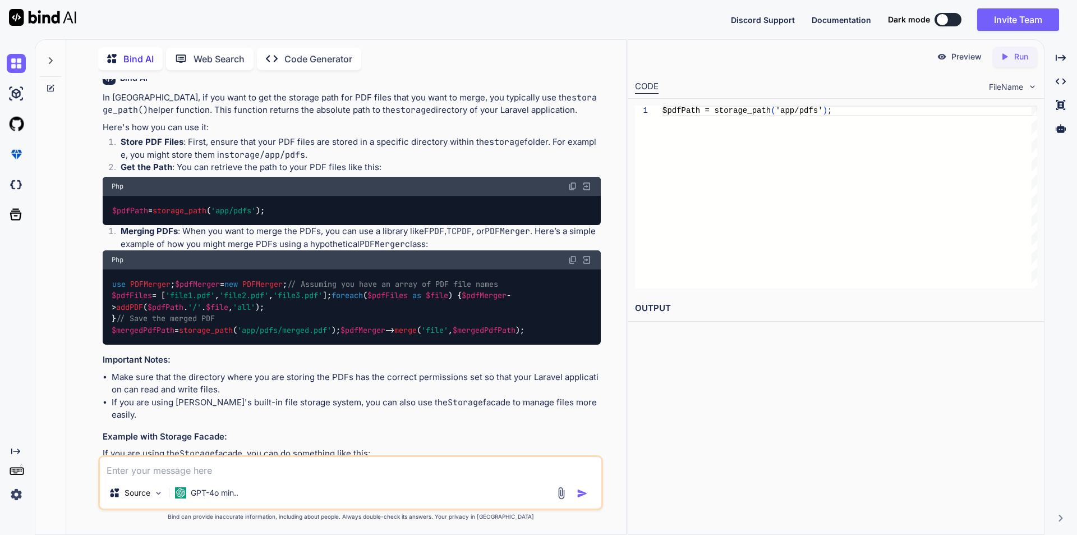
click at [200, 213] on span "storage_path" at bounding box center [180, 210] width 54 height 10
copy span "storage_path"
click at [207, 466] on textarea at bounding box center [351, 467] width 502 height 20
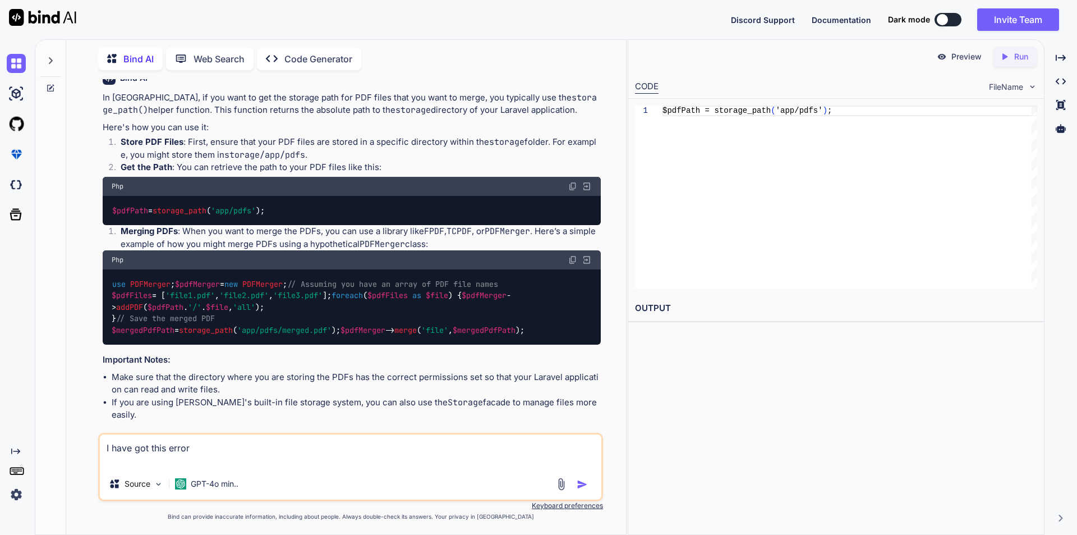
paste textarea "fopen(D:\Xampp8.2\htdocs\BalanceWellbeing-HLTG\storage\pdf/notes/Harry_psychiat…"
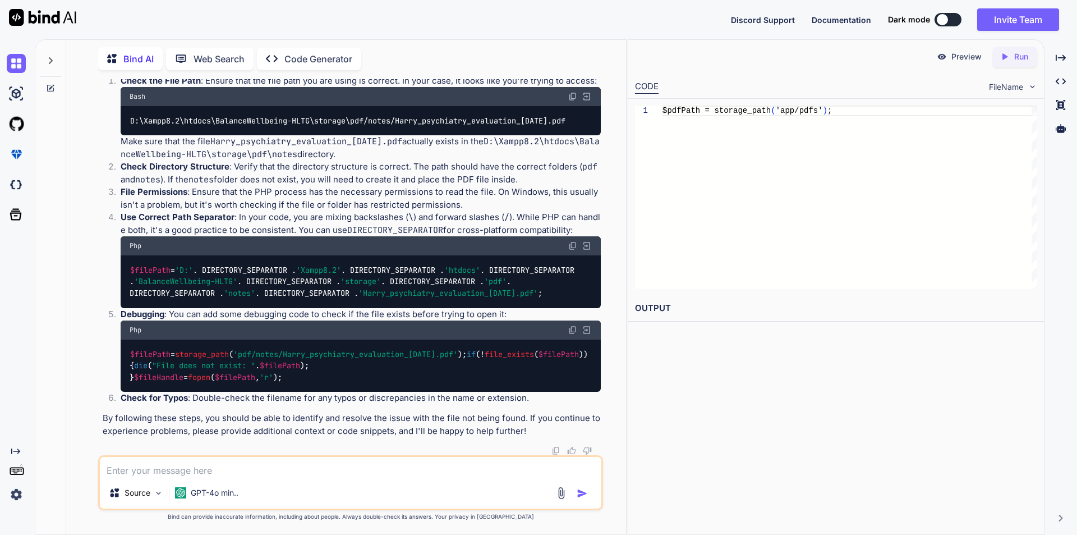
scroll to position [708, 0]
click at [253, 487] on div "Source GPT-4o min.." at bounding box center [351, 494] width 502 height 27
click at [258, 475] on textarea at bounding box center [351, 467] width 502 height 20
paste textarea "$pdfUrl = $savePath.'\'.$fileName;"
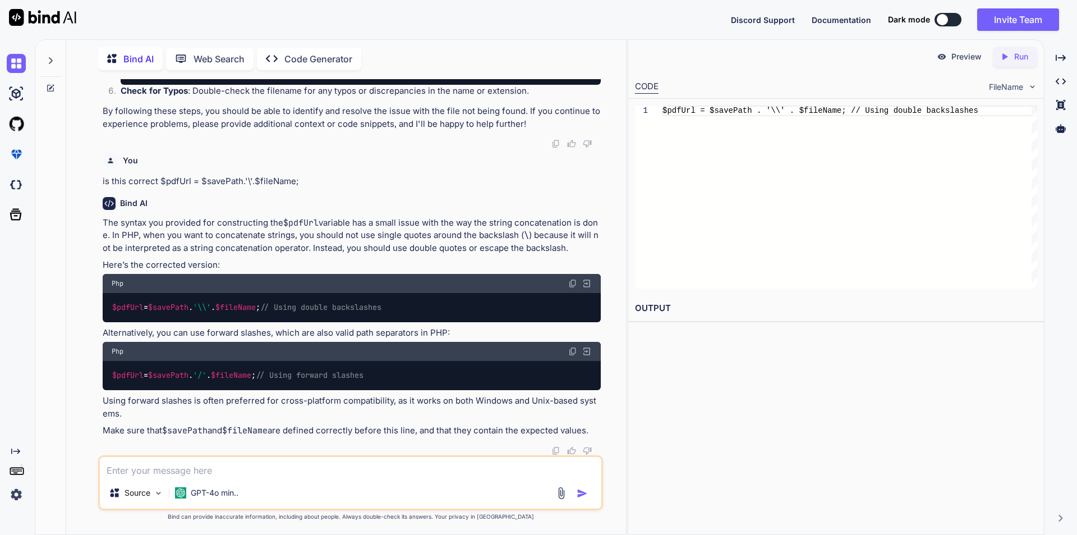
scroll to position [1216, 0]
click at [145, 469] on textarea at bounding box center [351, 467] width 502 height 20
click at [740, 456] on div "Preview Created with Pixso. Run CODE FileName 1 $pdfUrl = $savePath . '\\' . $f…" at bounding box center [836, 286] width 417 height 495
click at [305, 464] on textarea at bounding box center [351, 467] width 502 height 20
paste textarea "fopen(D:\Xampp8.2\htdocs\BalanceWellbeing-HLTG\storage\pdf\notes\Harry_psychiat…"
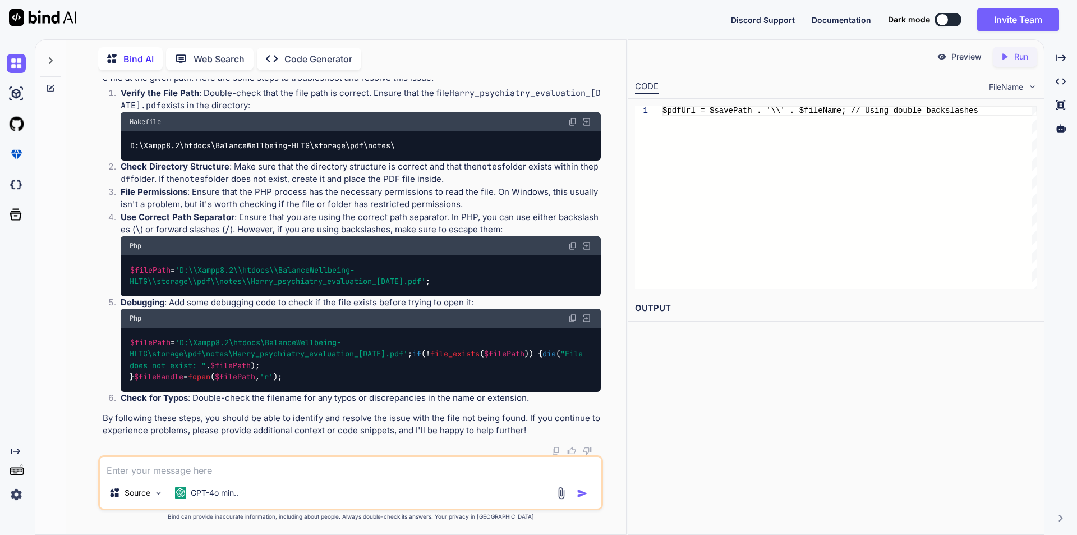
scroll to position [1738, 0]
drag, startPoint x: 131, startPoint y: 330, endPoint x: 139, endPoint y: 353, distance: 24.5
click at [139, 353] on div "$filePath = 'D:\Xampp8.2\htdocs\BalanceWellbeing-HLTG\storage\pdf\notes\Harry_p…" at bounding box center [361, 360] width 480 height 64
copy code "if (! file_exists ( $filePath )) { die ( "File does not exist: " . $filePath );…"
click at [182, 464] on textarea at bounding box center [351, 467] width 502 height 20
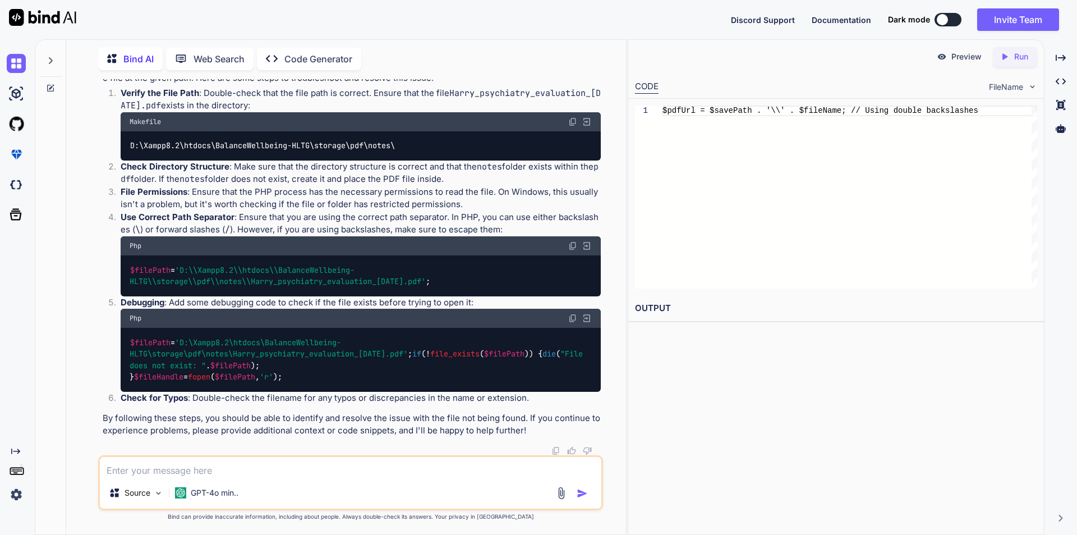
paste textarea "file_put_contents(D:\Xampp8.2\htdocs\BalanceWellbeing-HLTG\storage\app/pdf/merg…"
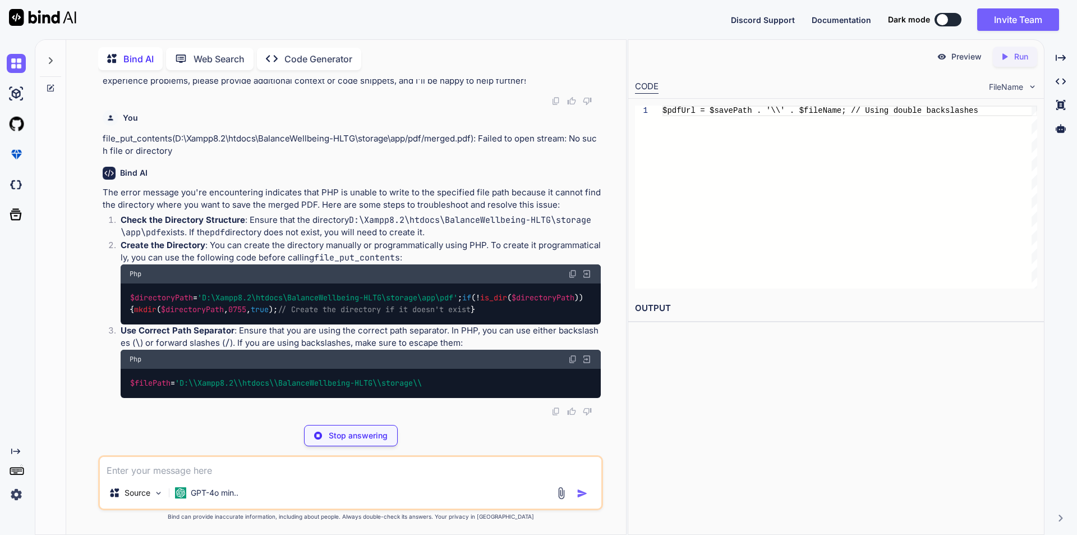
scroll to position [2094, 0]
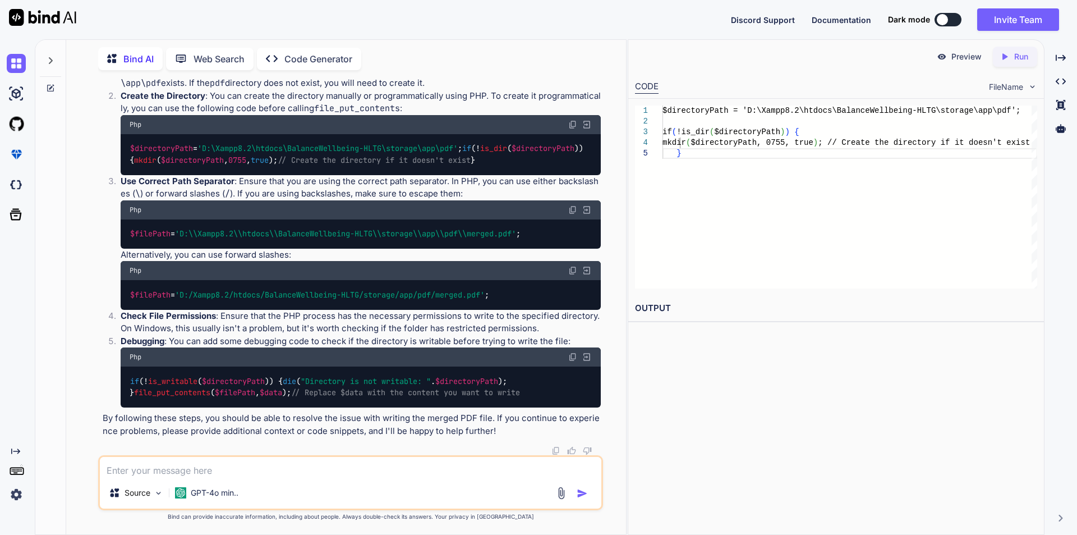
click at [261, 466] on textarea at bounding box center [351, 467] width 502 height 20
click at [244, 469] on textarea at bounding box center [351, 467] width 502 height 20
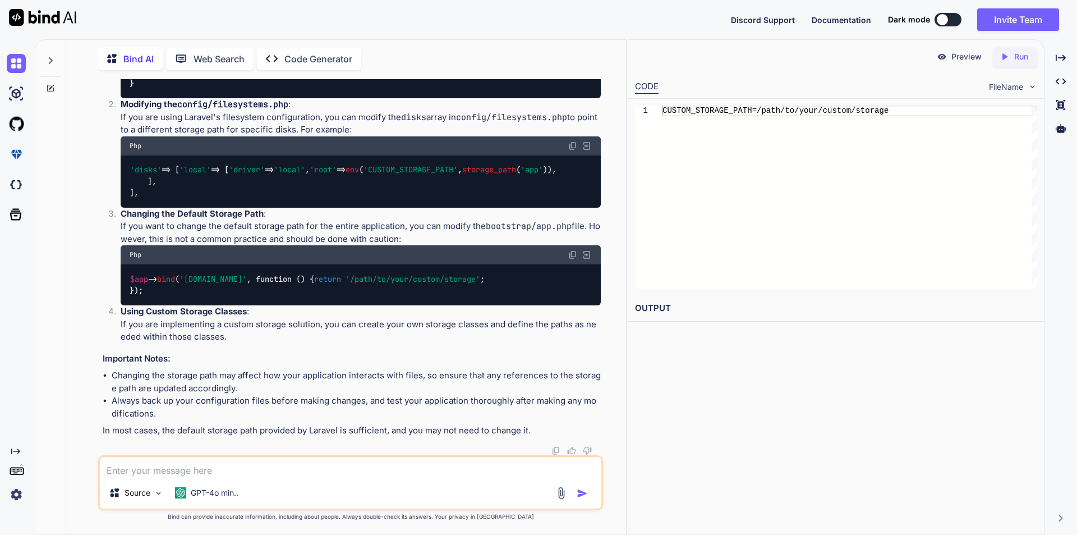
scroll to position [2986, 0]
click at [233, 467] on textarea at bounding box center [351, 467] width 502 height 20
click at [214, 457] on textarea at bounding box center [351, 467] width 502 height 20
click at [204, 475] on textarea at bounding box center [351, 467] width 502 height 20
paste textarea "D:\Xampp8.2\htdocs\BalanceWellbeing-HLTG\storage"
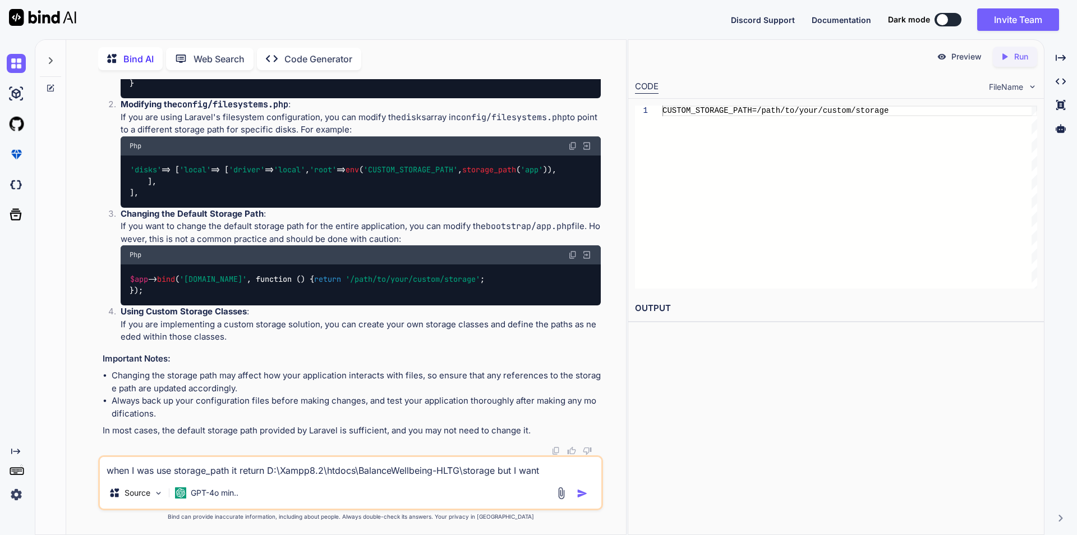
paste textarea "D:\Xampp8.2\htdocs\BalanceWellbeing-HLTG\storage"
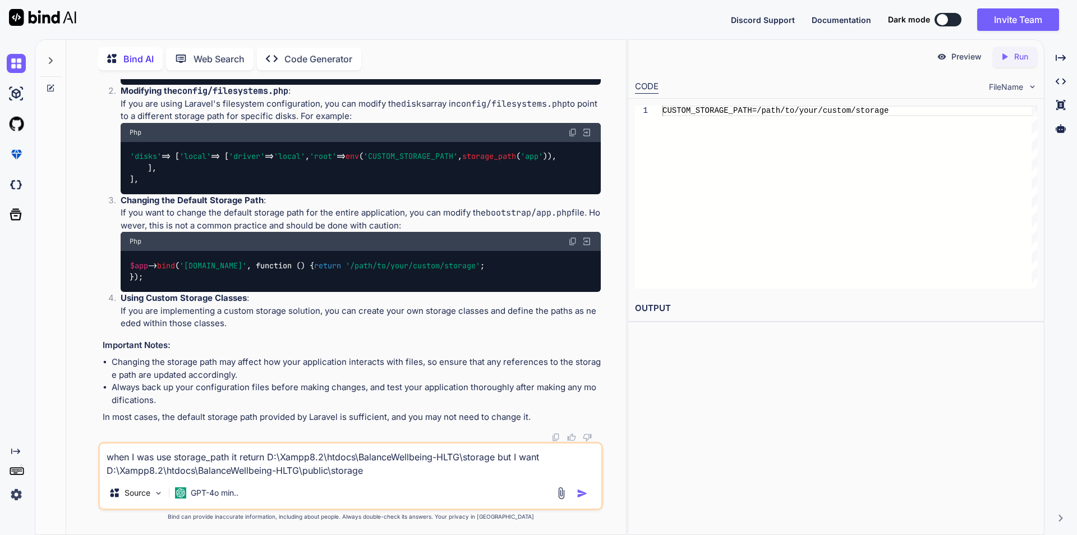
click at [391, 475] on textarea "when I was use storage_path it return D:\Xampp8.2\htdocs\BalanceWellbeing-HLTG\…" at bounding box center [351, 460] width 502 height 34
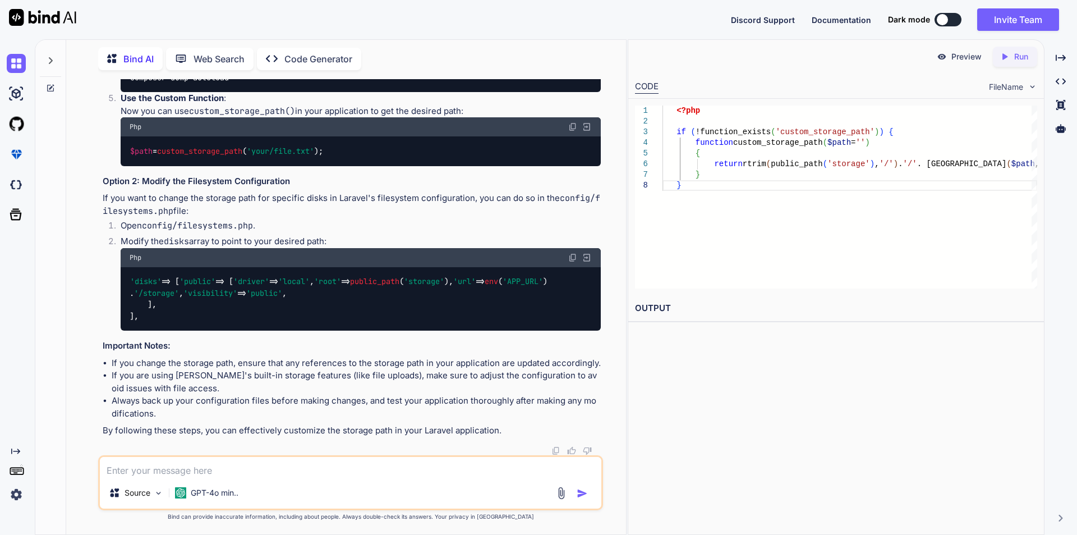
scroll to position [3494, 0]
drag, startPoint x: 130, startPoint y: 228, endPoint x: 140, endPoint y: 299, distance: 71.3
copy code "if (! function_exists ( 'custom_storage_path' )) { function custom_storage_path…"
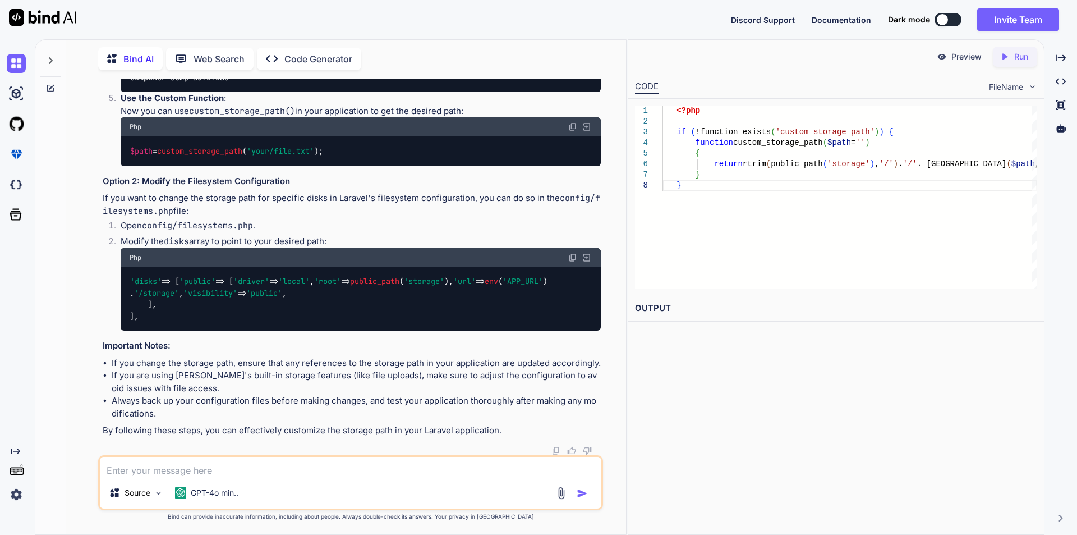
drag, startPoint x: 131, startPoint y: 330, endPoint x: 380, endPoint y: 322, distance: 249.3
click at [380, 166] on div "$path = custom_storage_path ( 'your/file.txt' );" at bounding box center [361, 150] width 480 height 29
copy code "$path = custom_storage_path ( 'your/file.txt' );"
